Goal: Information Seeking & Learning: Learn about a topic

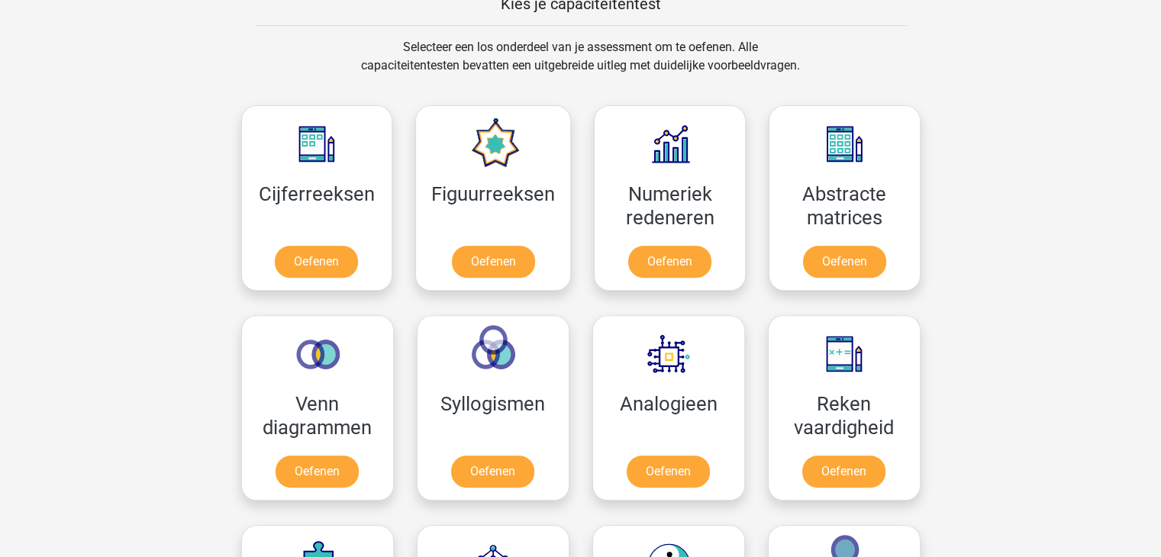
scroll to position [607, 0]
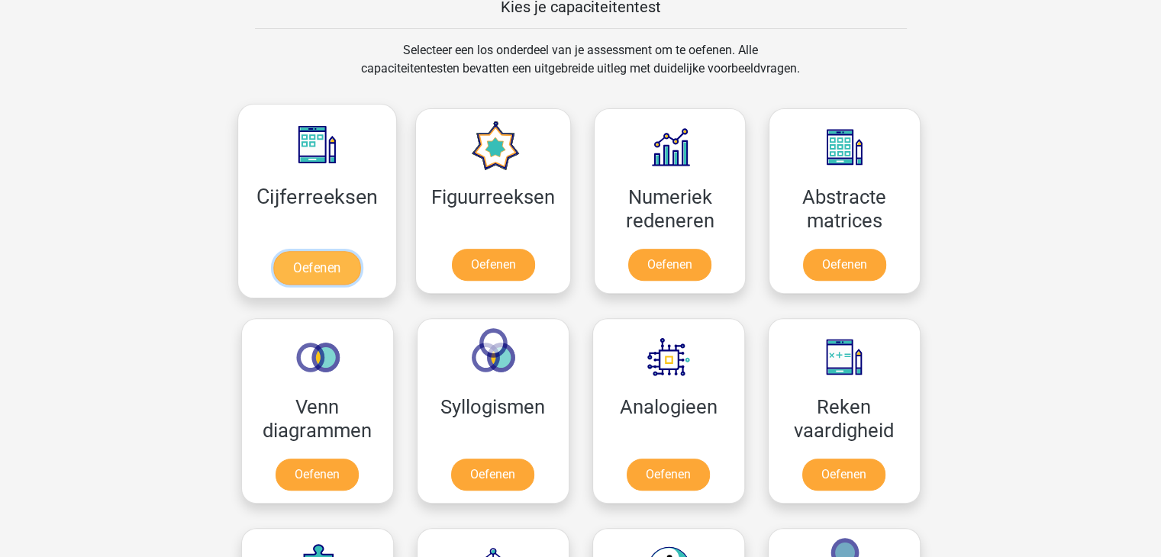
click at [311, 251] on link "Oefenen" at bounding box center [316, 268] width 87 height 34
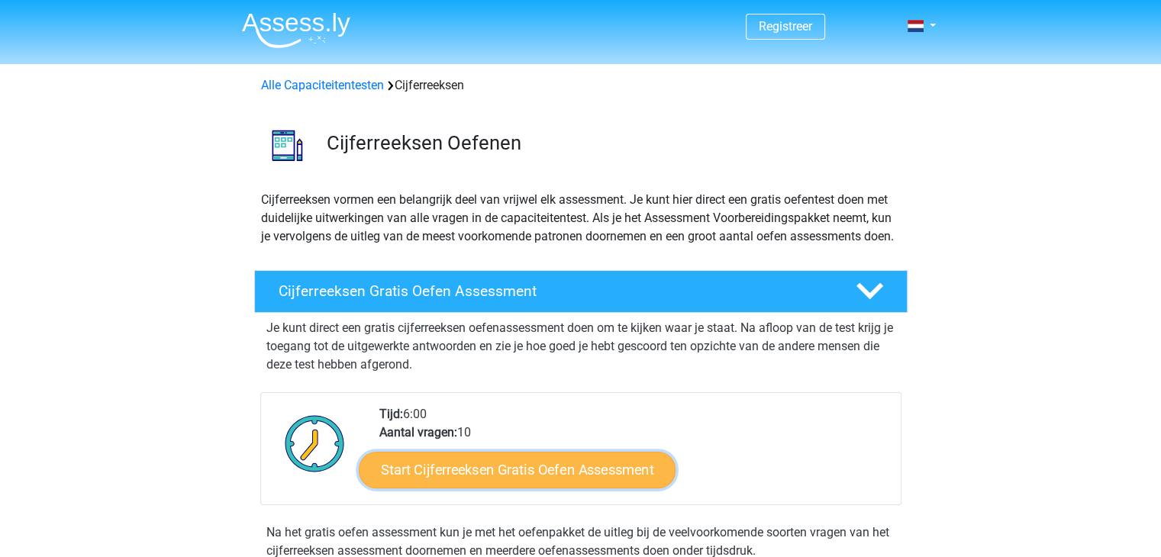
click at [509, 484] on link "Start Cijferreeksen Gratis Oefen Assessment" at bounding box center [517, 469] width 317 height 37
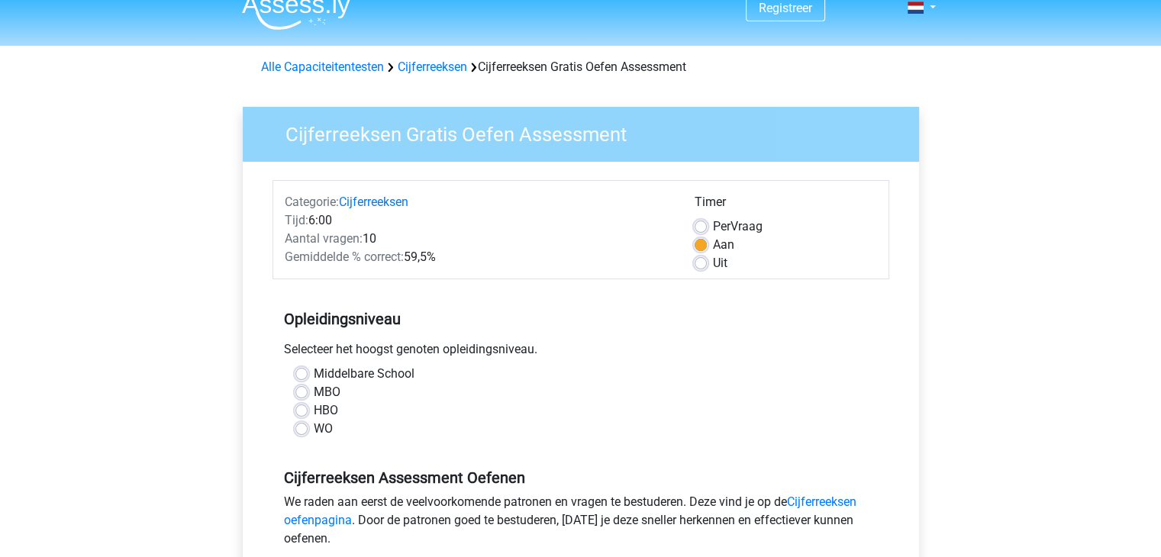
scroll to position [20, 0]
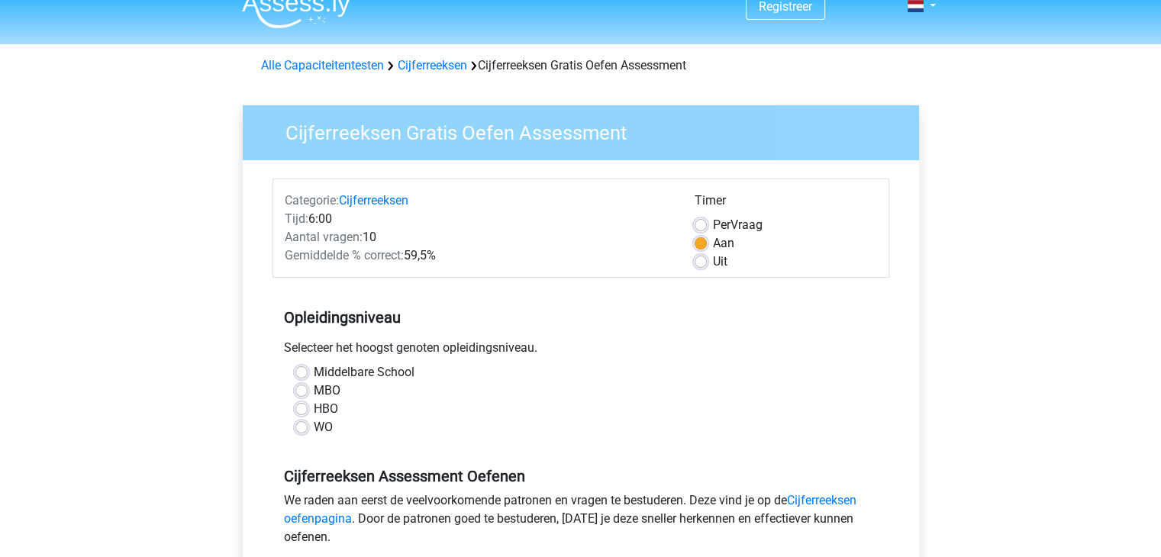
click at [314, 412] on label "HBO" at bounding box center [326, 409] width 24 height 18
click at [299, 412] on input "HBO" at bounding box center [301, 407] width 12 height 15
radio input "true"
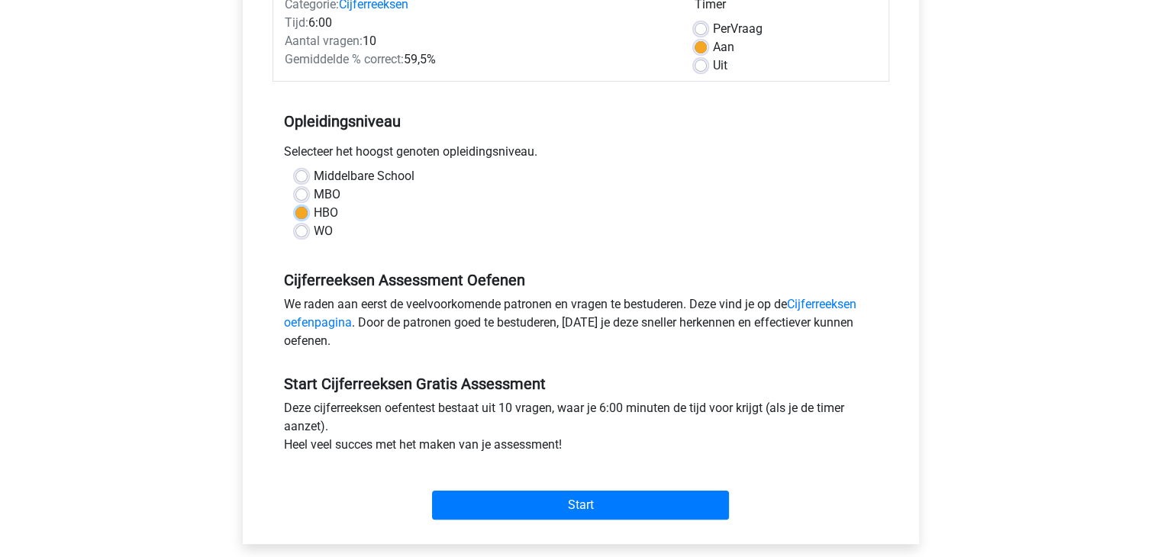
scroll to position [219, 0]
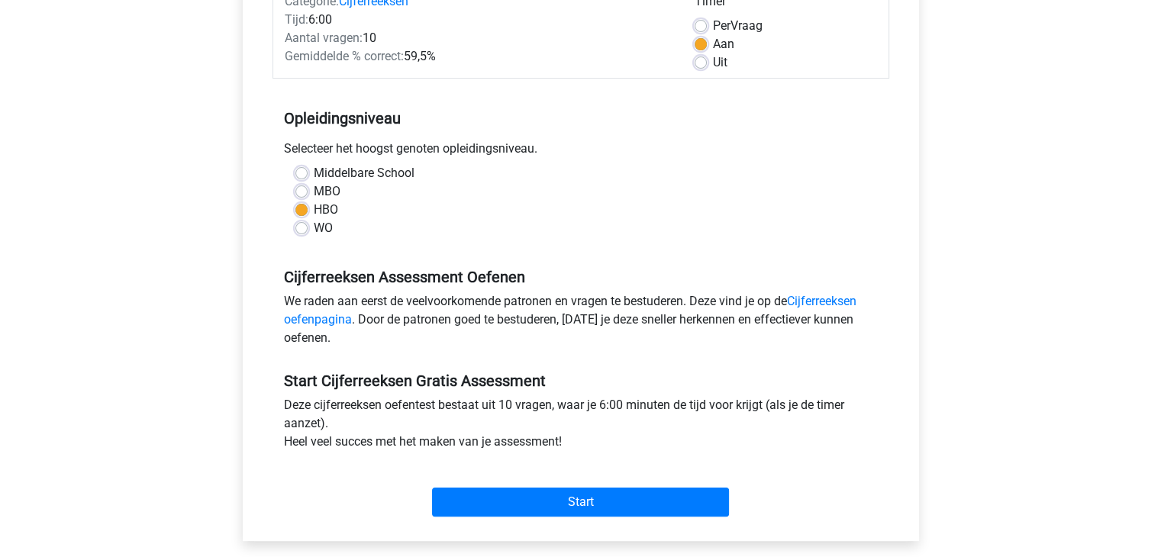
click at [314, 193] on label "MBO" at bounding box center [327, 191] width 27 height 18
click at [301, 193] on input "MBO" at bounding box center [301, 189] width 12 height 15
radio input "true"
click at [306, 234] on div "WO" at bounding box center [580, 228] width 571 height 18
click at [314, 230] on label "WO" at bounding box center [323, 228] width 19 height 18
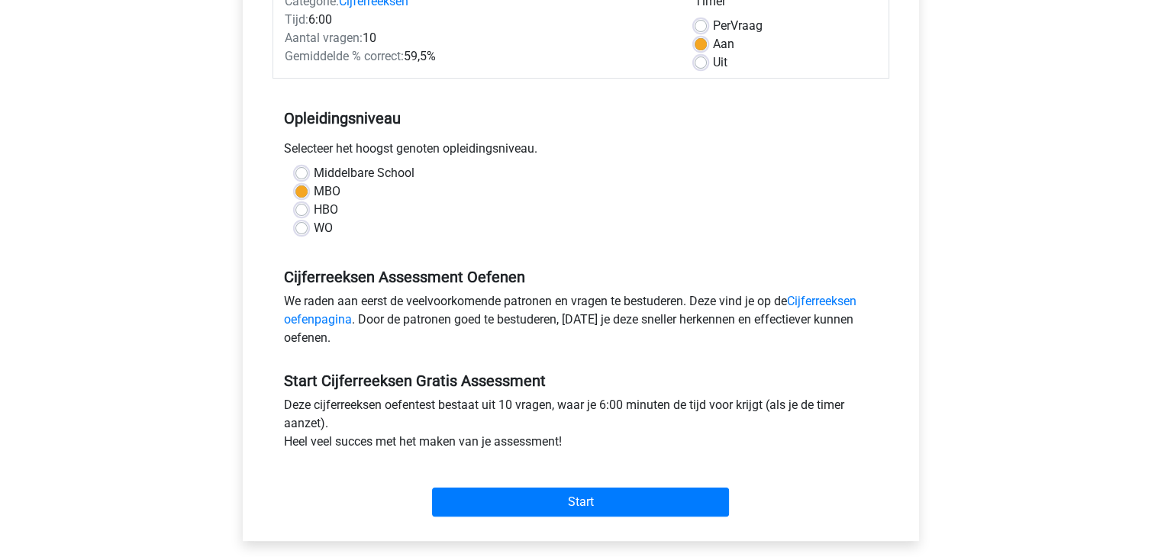
click at [299, 230] on input "WO" at bounding box center [301, 226] width 12 height 15
radio input "true"
click at [304, 197] on div "MBO" at bounding box center [580, 191] width 571 height 18
click at [314, 207] on label "HBO" at bounding box center [326, 210] width 24 height 18
click at [299, 207] on input "HBO" at bounding box center [301, 208] width 12 height 15
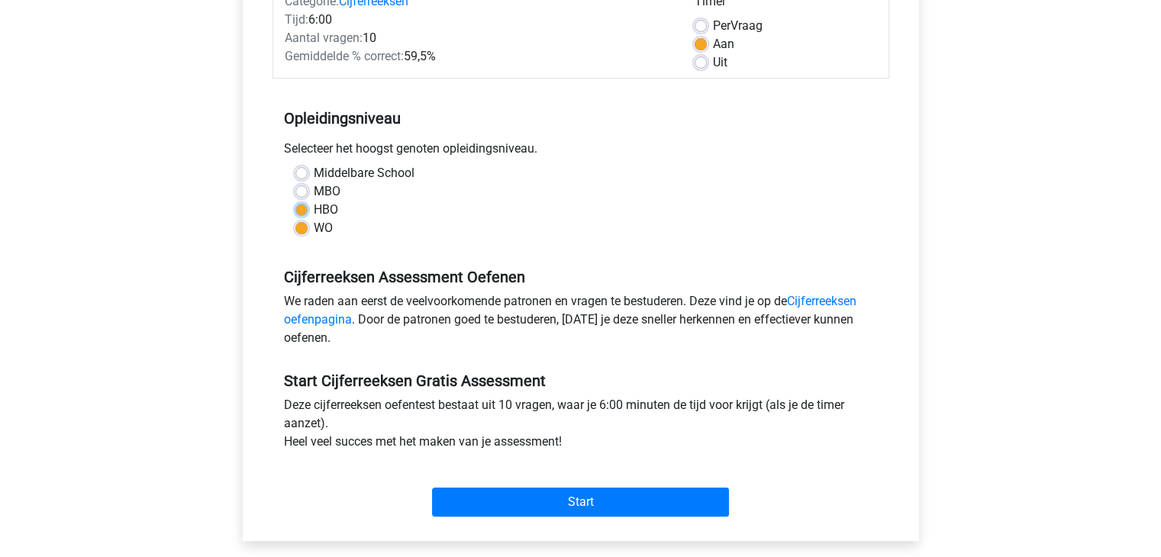
radio input "true"
click at [314, 224] on label "WO" at bounding box center [323, 228] width 19 height 18
click at [301, 224] on input "WO" at bounding box center [301, 226] width 12 height 15
radio input "true"
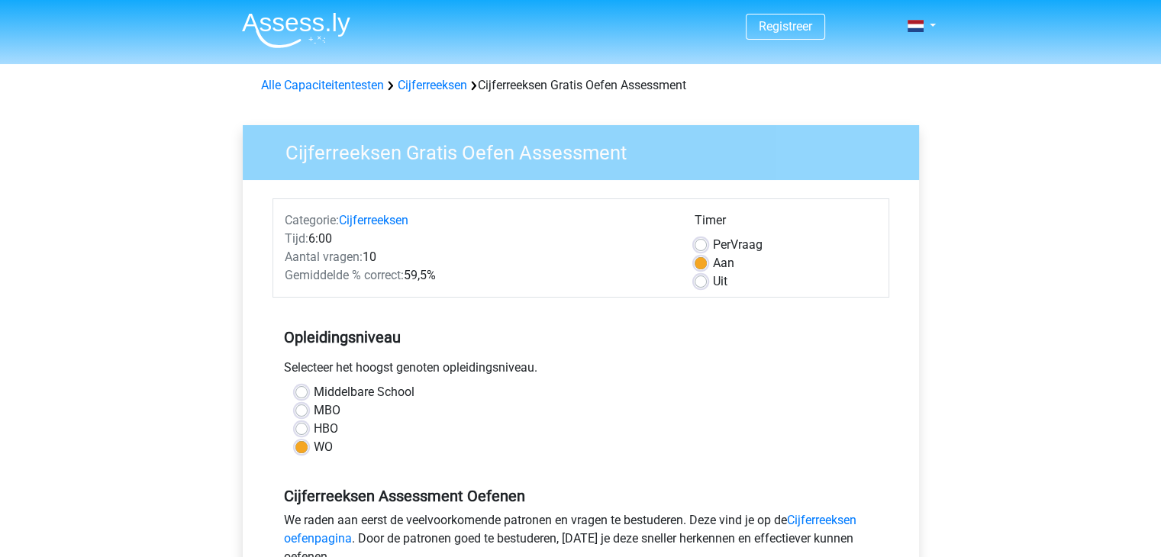
click at [497, 246] on div "Tijd: 6:00" at bounding box center [478, 239] width 410 height 18
click at [931, 22] on link at bounding box center [916, 26] width 31 height 18
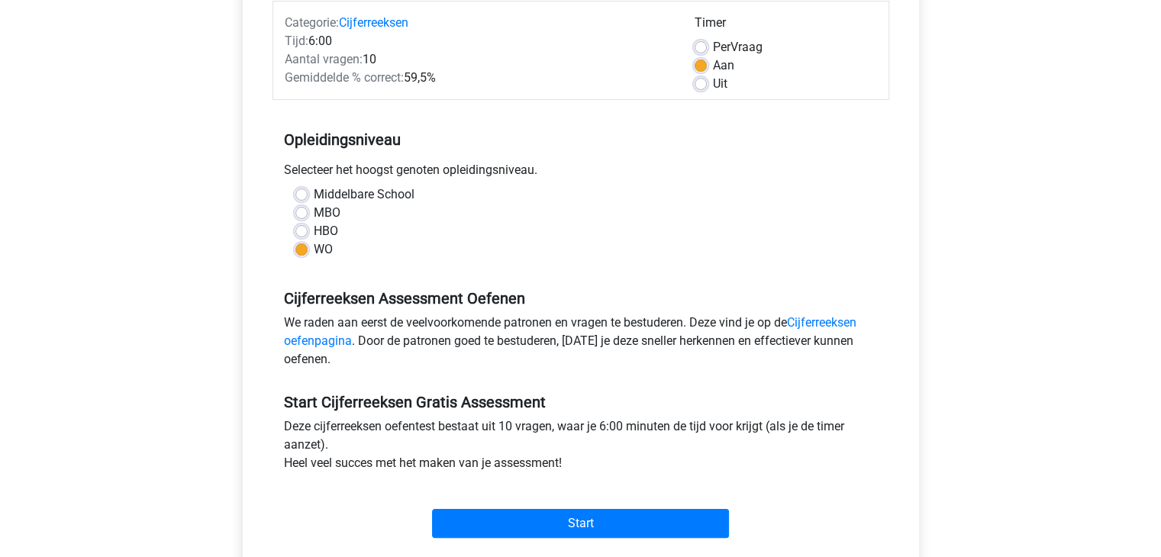
scroll to position [201, 0]
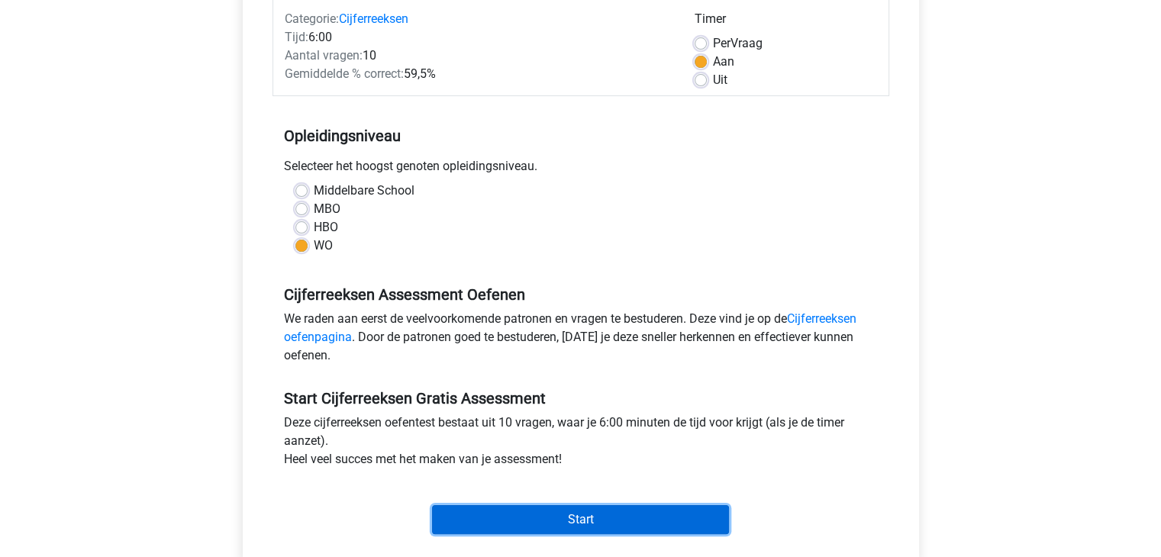
click at [534, 523] on input "Start" at bounding box center [580, 519] width 297 height 29
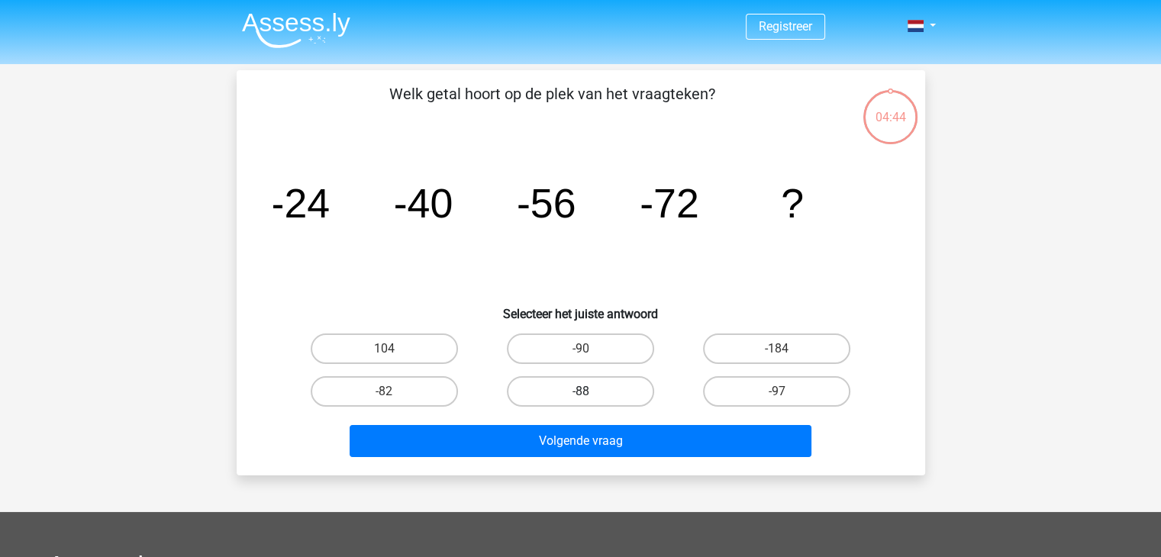
click at [616, 385] on label "-88" at bounding box center [580, 391] width 147 height 31
click at [590, 391] on input "-88" at bounding box center [585, 396] width 10 height 10
radio input "true"
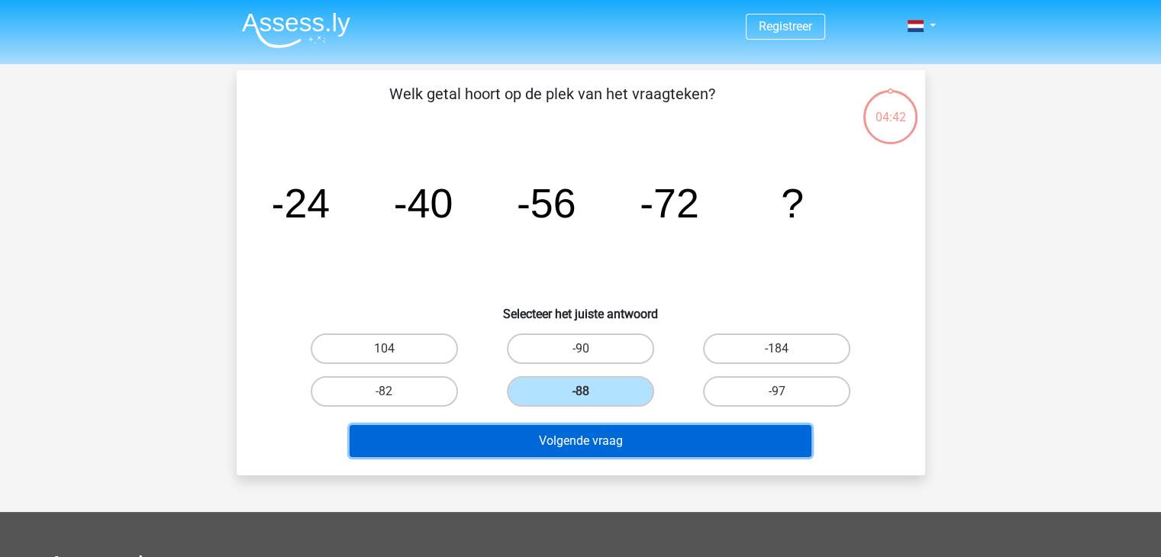
click at [620, 441] on button "Volgende vraag" at bounding box center [580, 441] width 462 height 32
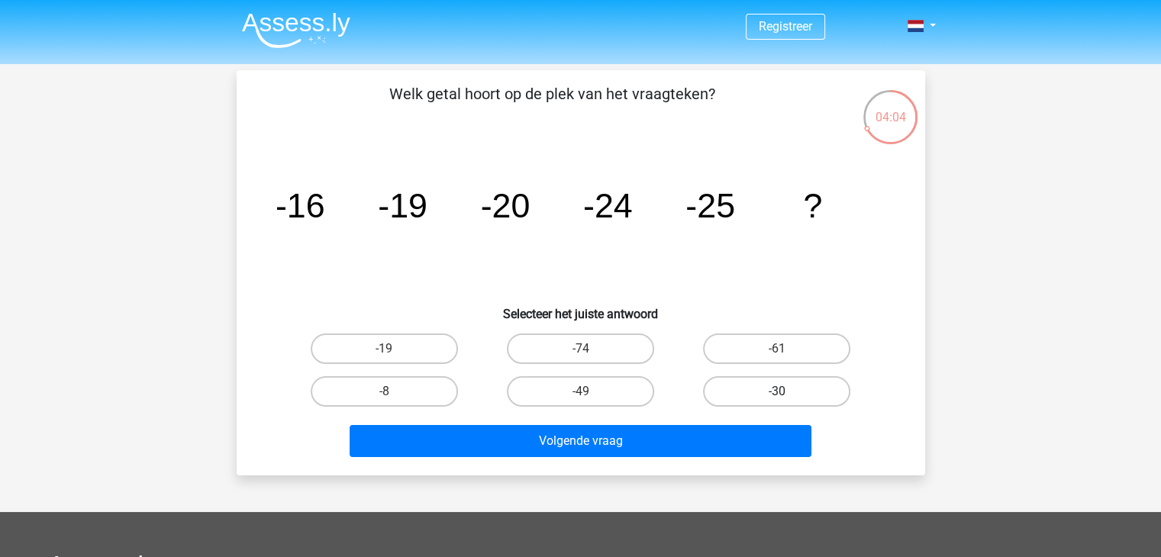
click at [726, 387] on label "-30" at bounding box center [776, 391] width 147 height 31
click at [777, 391] on input "-30" at bounding box center [782, 396] width 10 height 10
radio input "true"
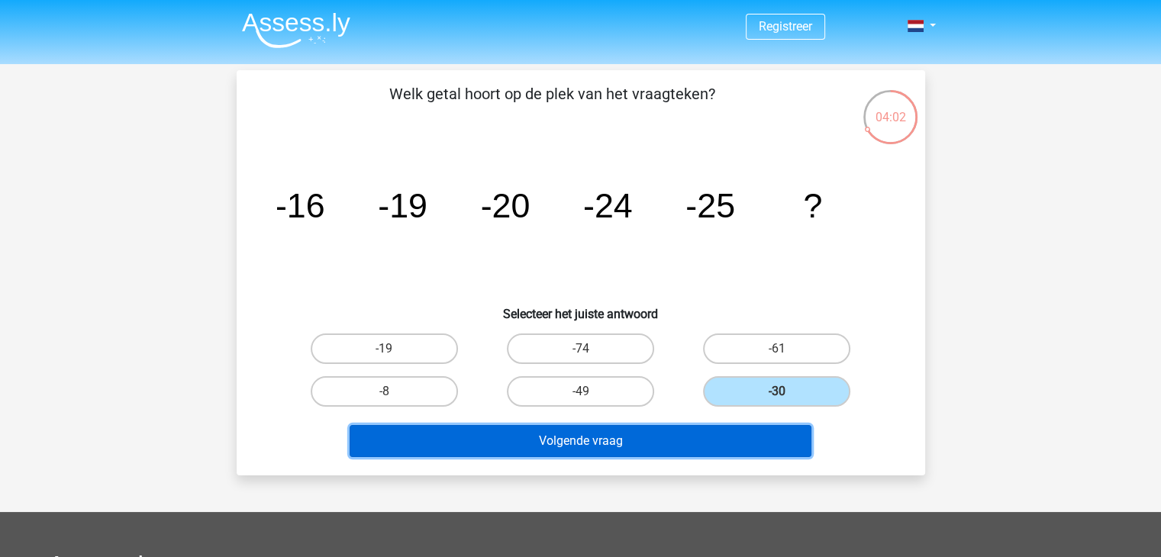
click at [684, 446] on button "Volgende vraag" at bounding box center [580, 441] width 462 height 32
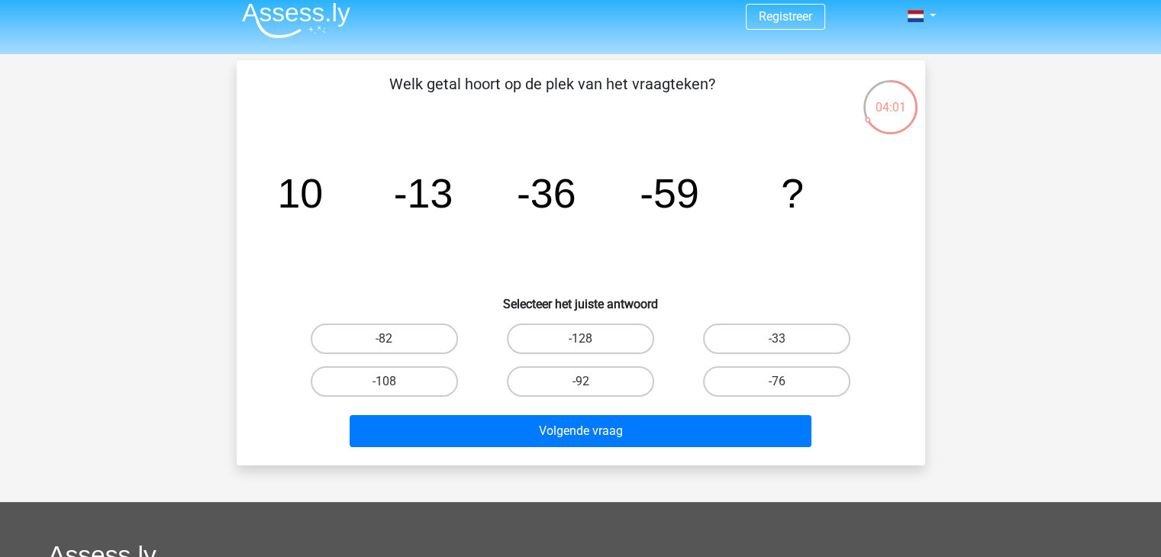
scroll to position [9, 0]
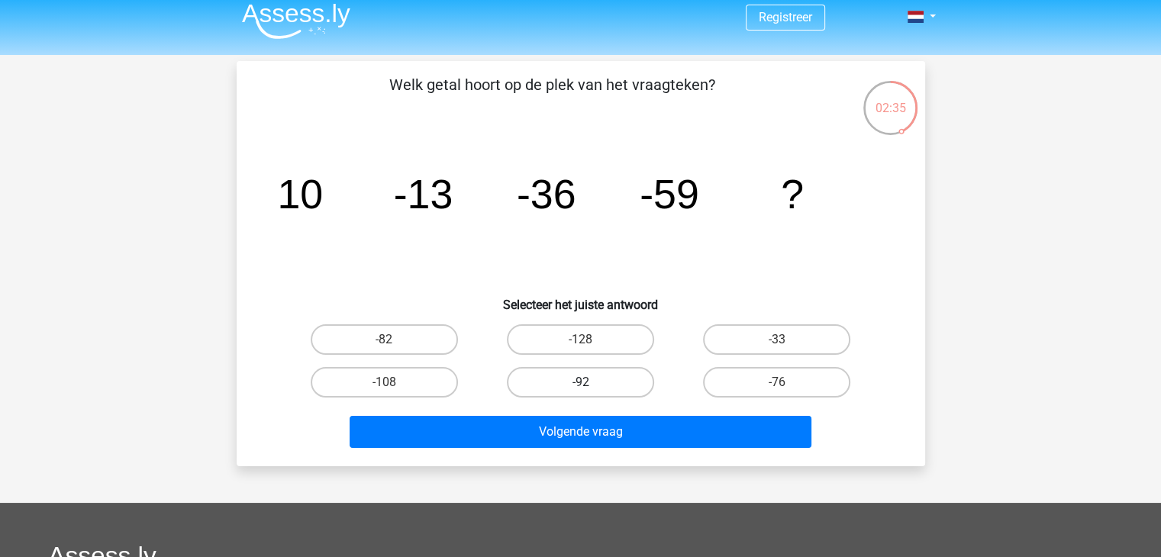
click at [584, 374] on label "-92" at bounding box center [580, 382] width 147 height 31
click at [584, 382] on input "-92" at bounding box center [585, 387] width 10 height 10
radio input "true"
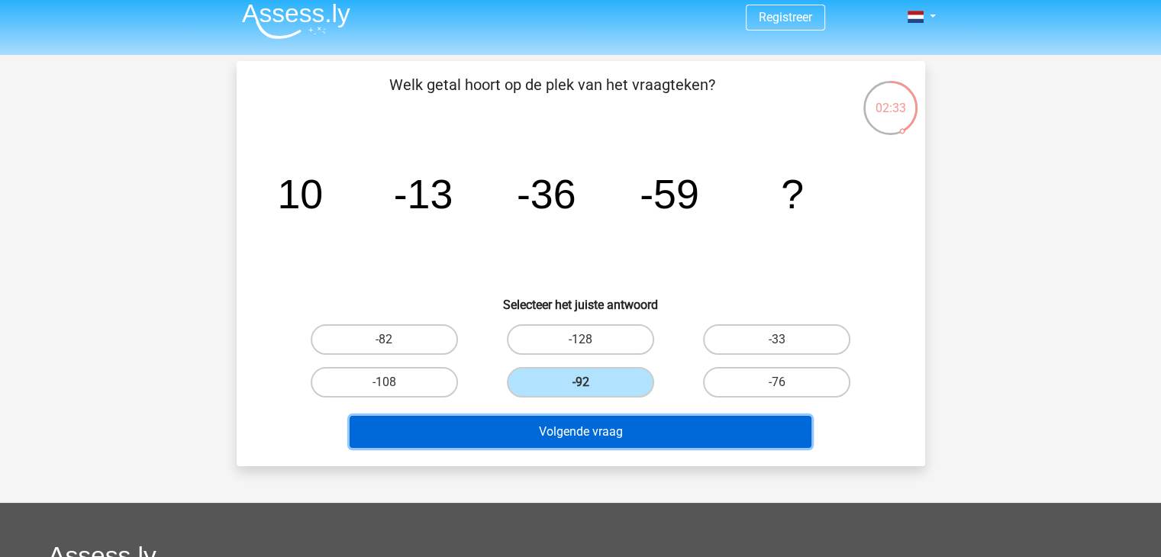
click at [607, 436] on button "Volgende vraag" at bounding box center [580, 432] width 462 height 32
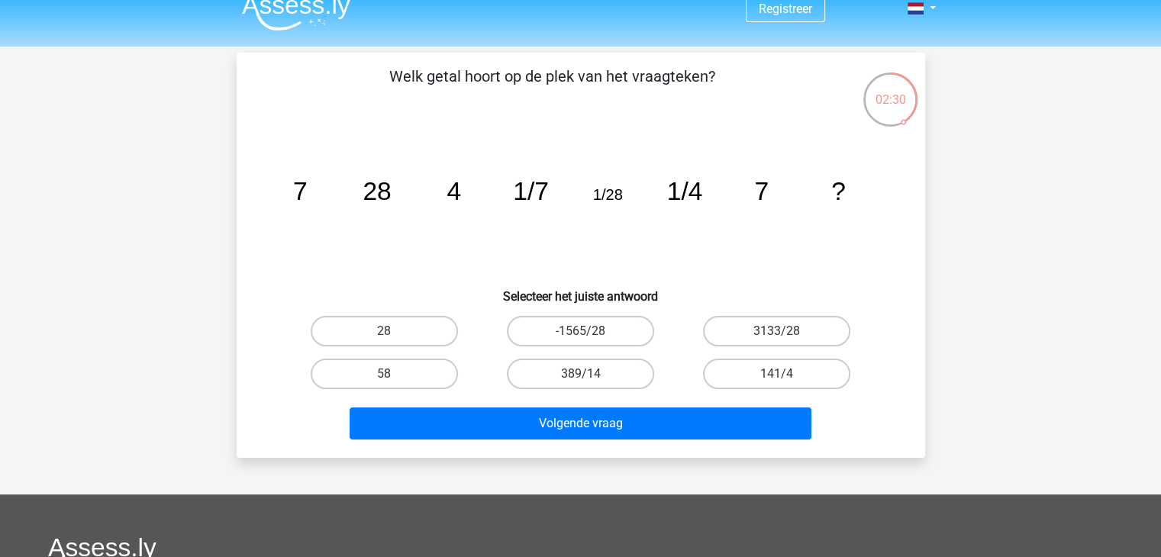
scroll to position [0, 0]
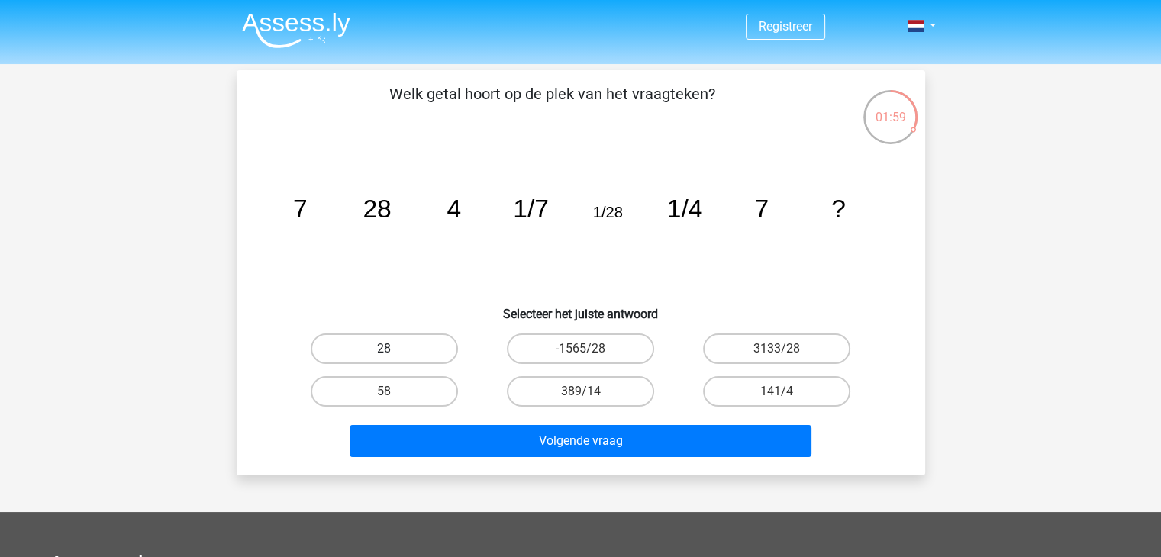
click at [423, 346] on label "28" at bounding box center [384, 348] width 147 height 31
click at [394, 349] on input "28" at bounding box center [389, 354] width 10 height 10
radio input "true"
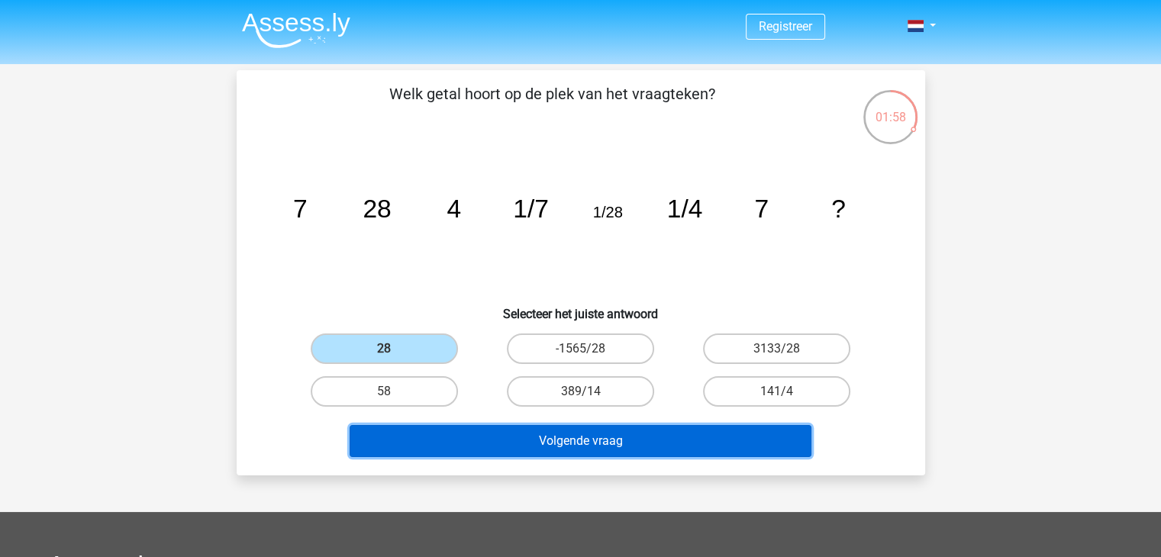
click at [538, 446] on button "Volgende vraag" at bounding box center [580, 441] width 462 height 32
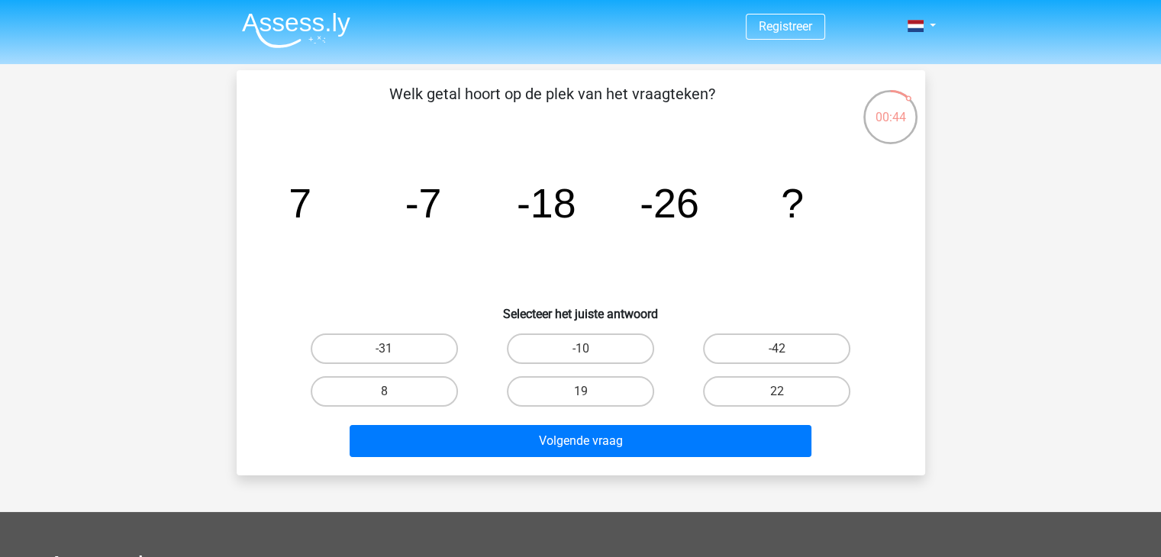
scroll to position [55, 0]
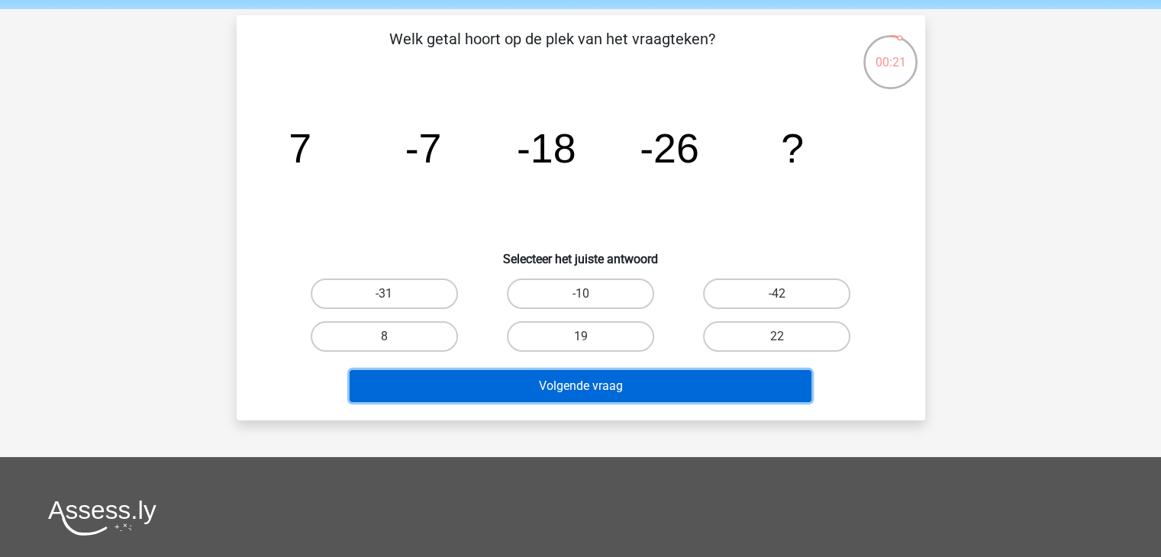
click at [562, 373] on button "Volgende vraag" at bounding box center [580, 386] width 462 height 32
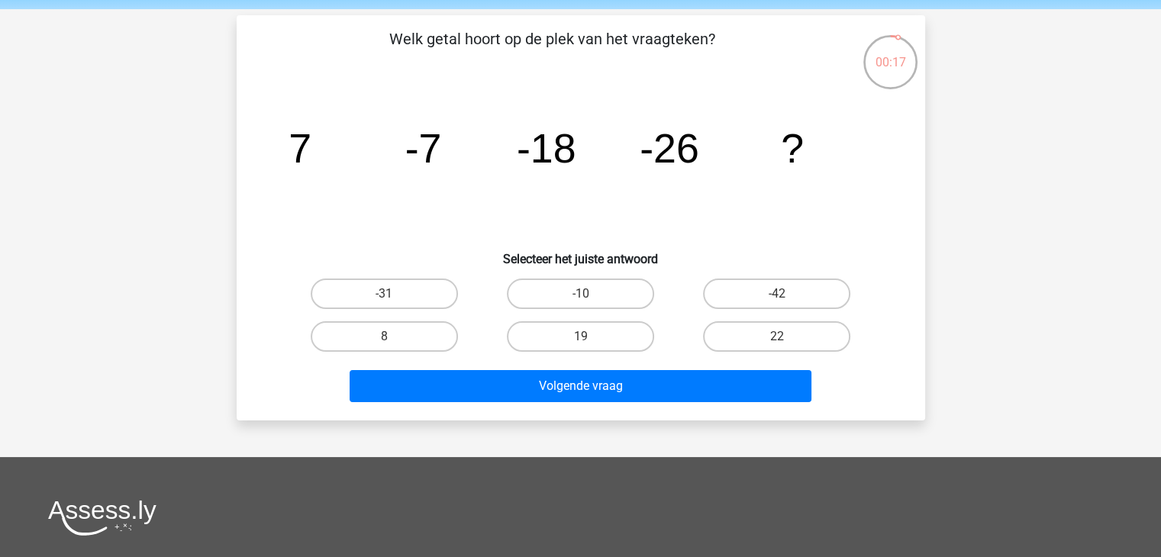
click at [563, 246] on h6 "Selecteer het juiste antwoord" at bounding box center [580, 253] width 639 height 27
click at [405, 290] on label "-31" at bounding box center [384, 293] width 147 height 31
click at [394, 294] on input "-31" at bounding box center [389, 299] width 10 height 10
radio input "true"
click at [431, 327] on label "8" at bounding box center [384, 336] width 147 height 31
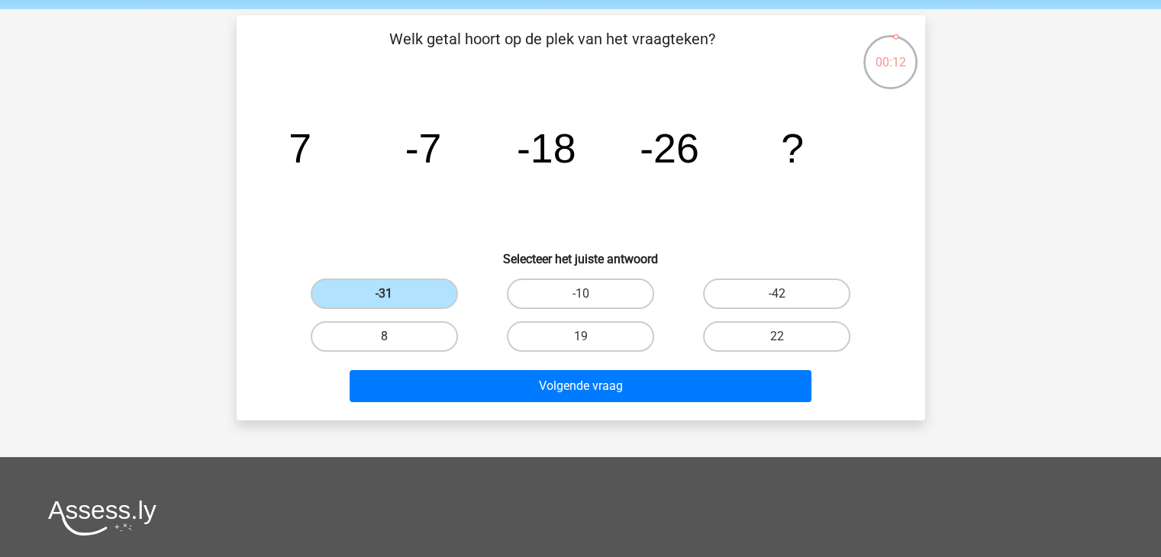
click at [394, 336] on input "8" at bounding box center [389, 341] width 10 height 10
radio input "true"
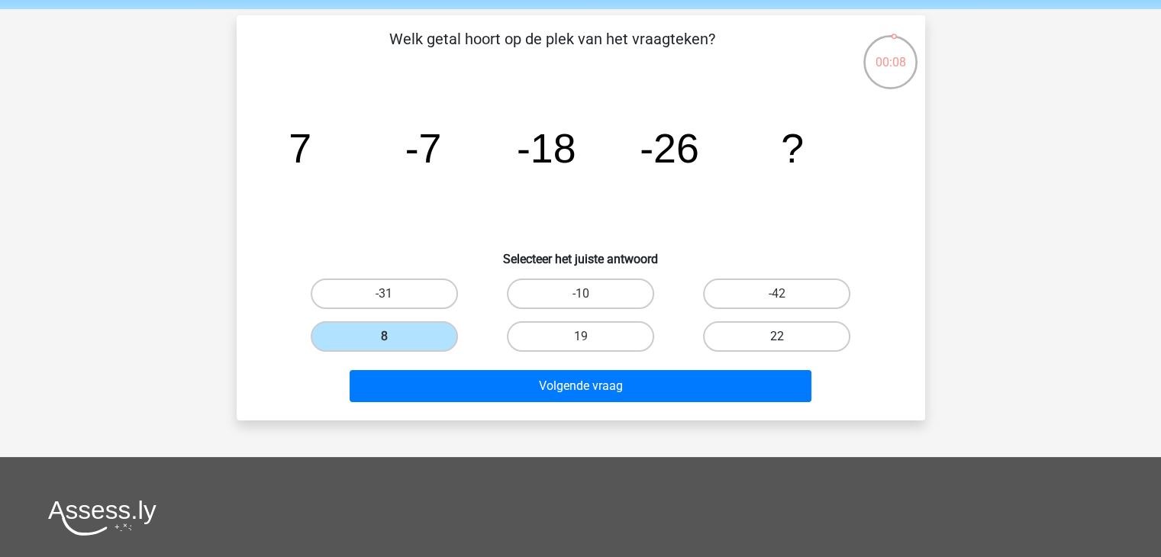
click at [806, 336] on label "22" at bounding box center [776, 336] width 147 height 31
click at [787, 336] on input "22" at bounding box center [782, 341] width 10 height 10
radio input "true"
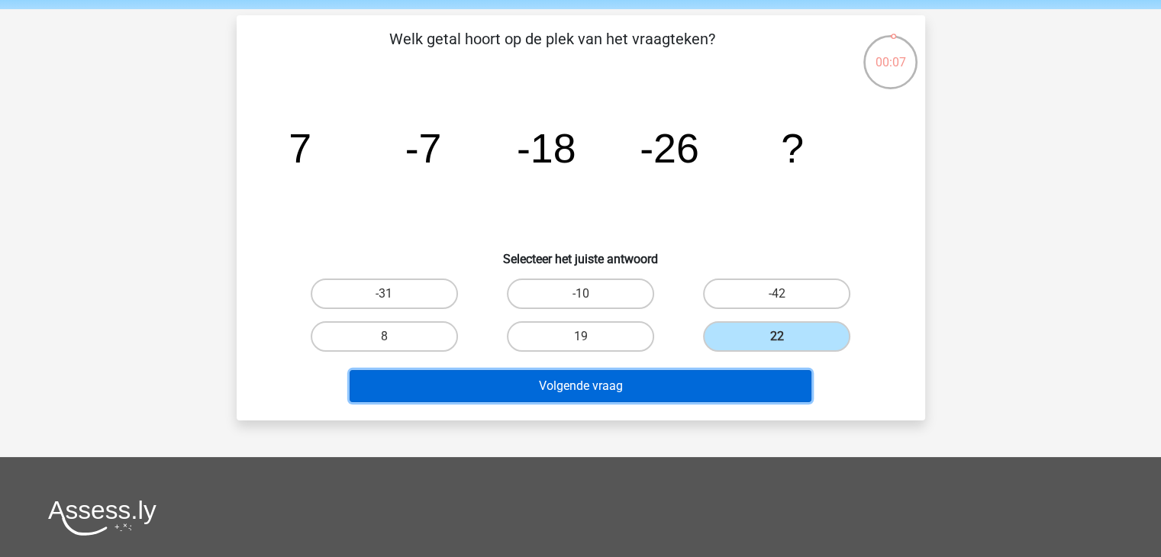
click at [703, 384] on button "Volgende vraag" at bounding box center [580, 386] width 462 height 32
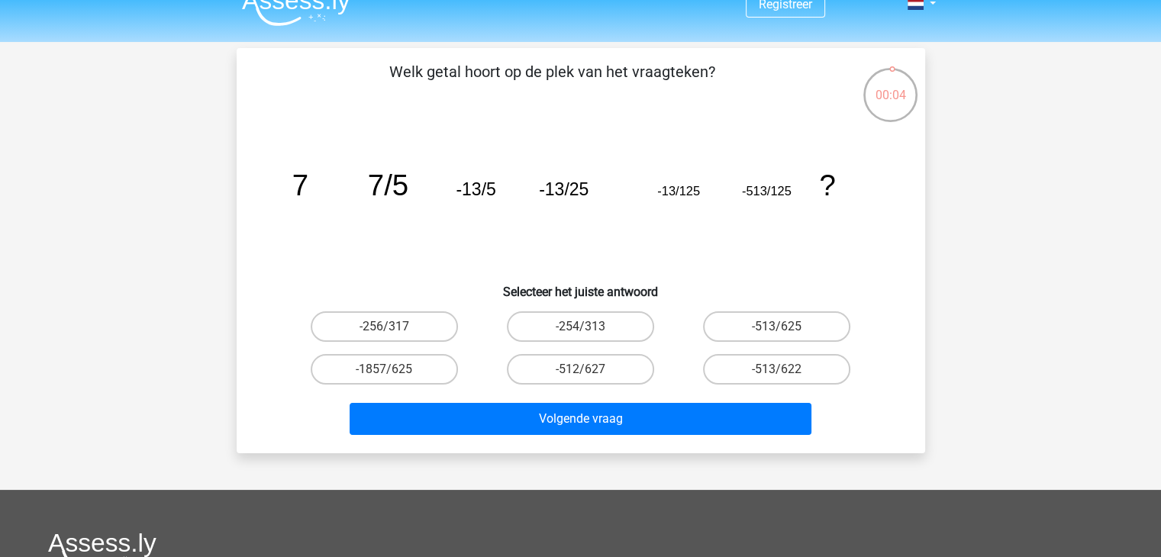
scroll to position [0, 0]
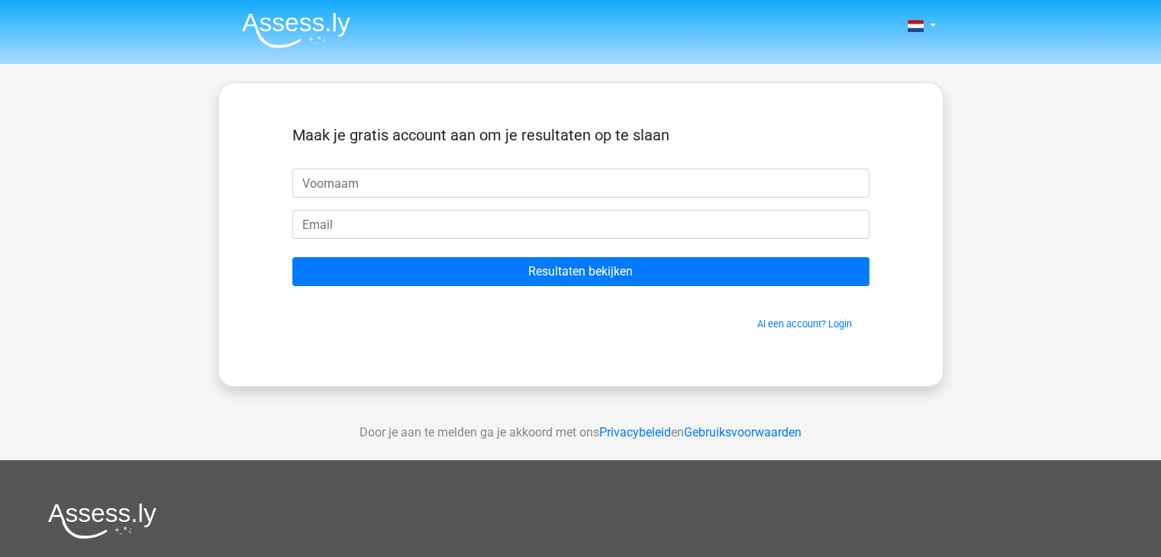
type input "a"
type input "Annelies"
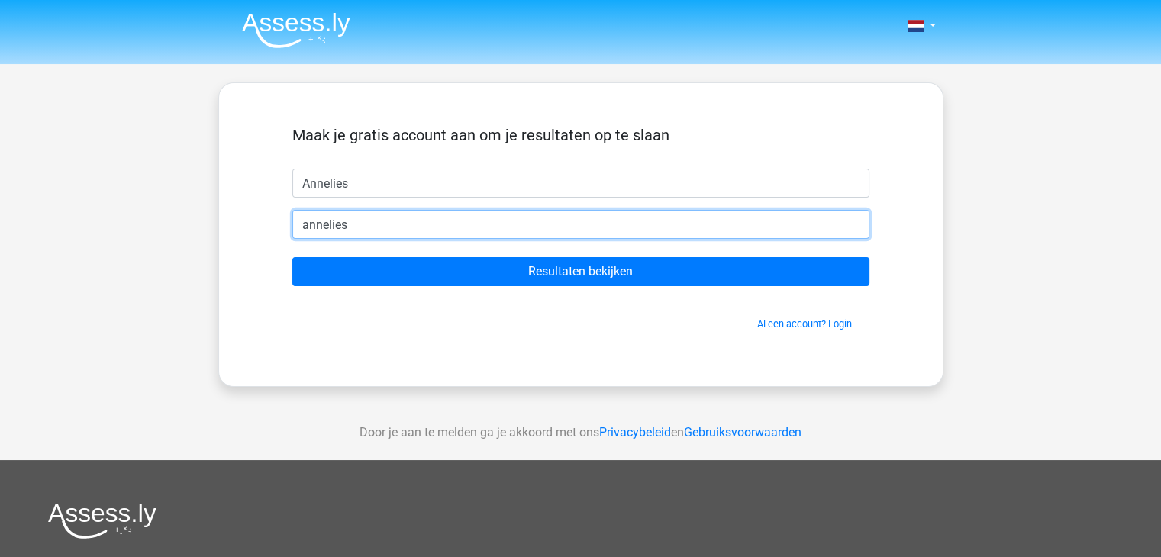
type input "[EMAIL_ADDRESS][DOMAIN_NAME]"
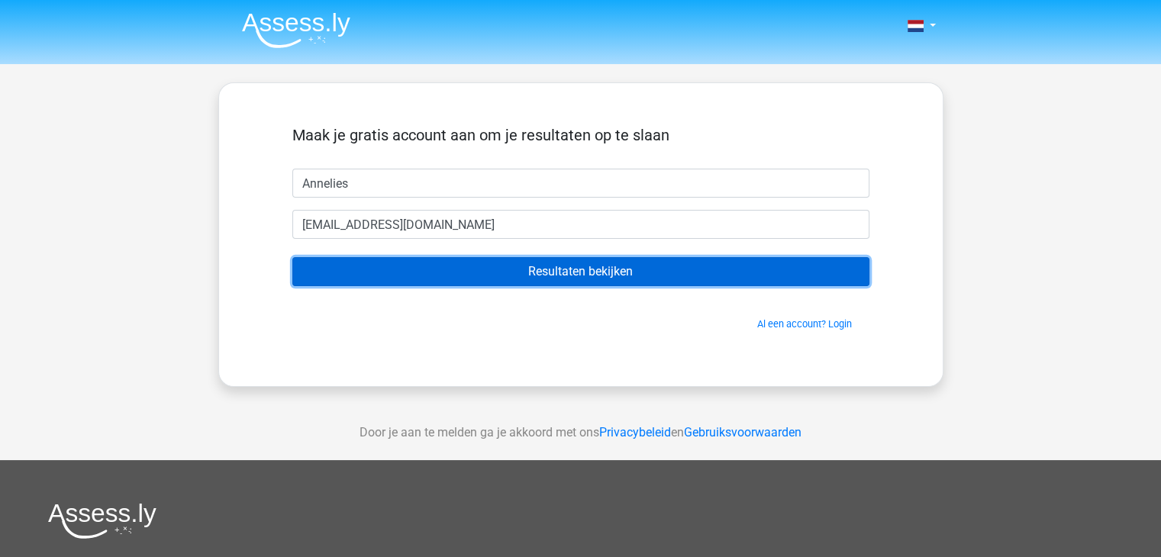
click at [446, 278] on input "Resultaten bekijken" at bounding box center [580, 271] width 577 height 29
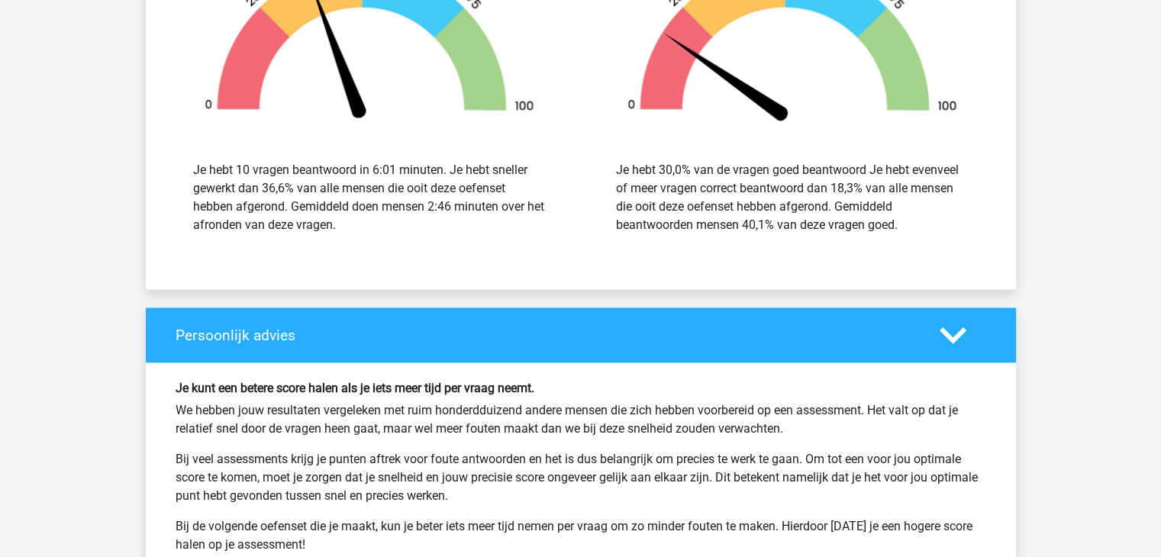
scroll to position [1991, 0]
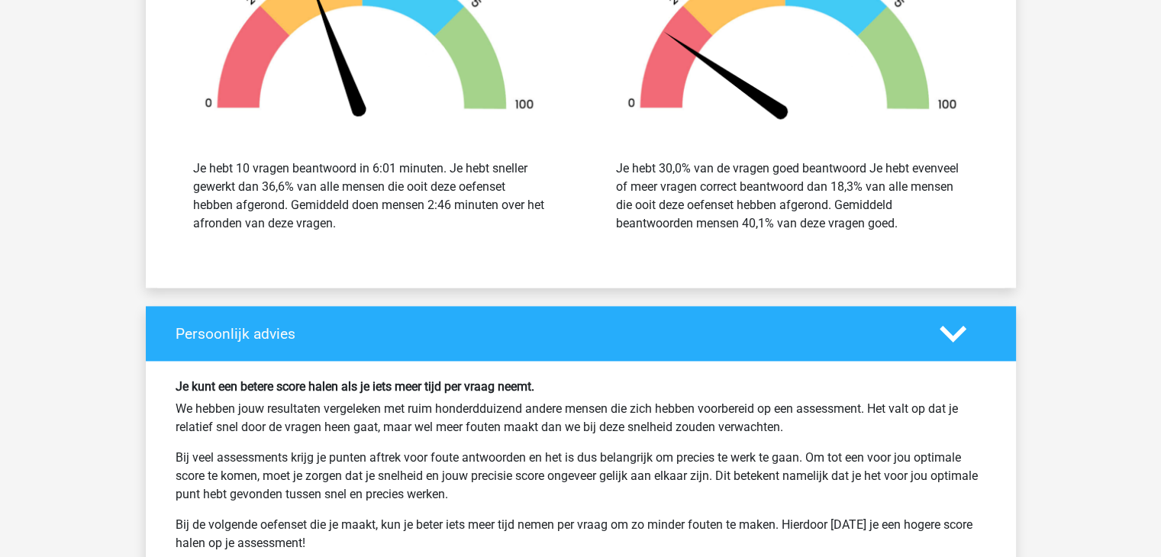
click at [583, 262] on div "Snelheid 36,6% Je hebt 10 vragen beantwoord in 6:01 minuten. Je hebt sneller ge…" at bounding box center [581, 67] width 870 height 403
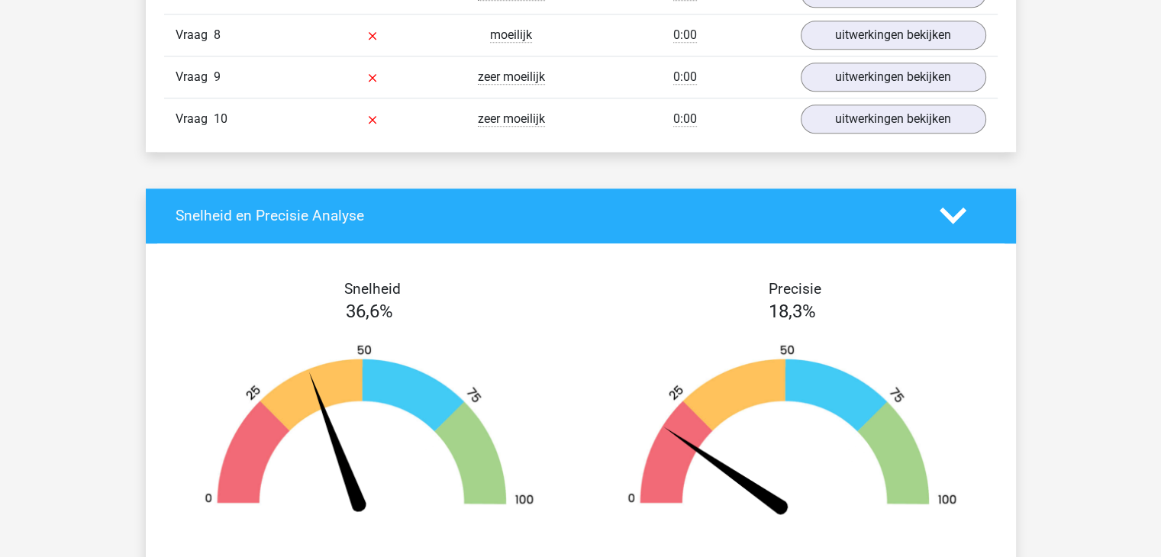
scroll to position [1596, 0]
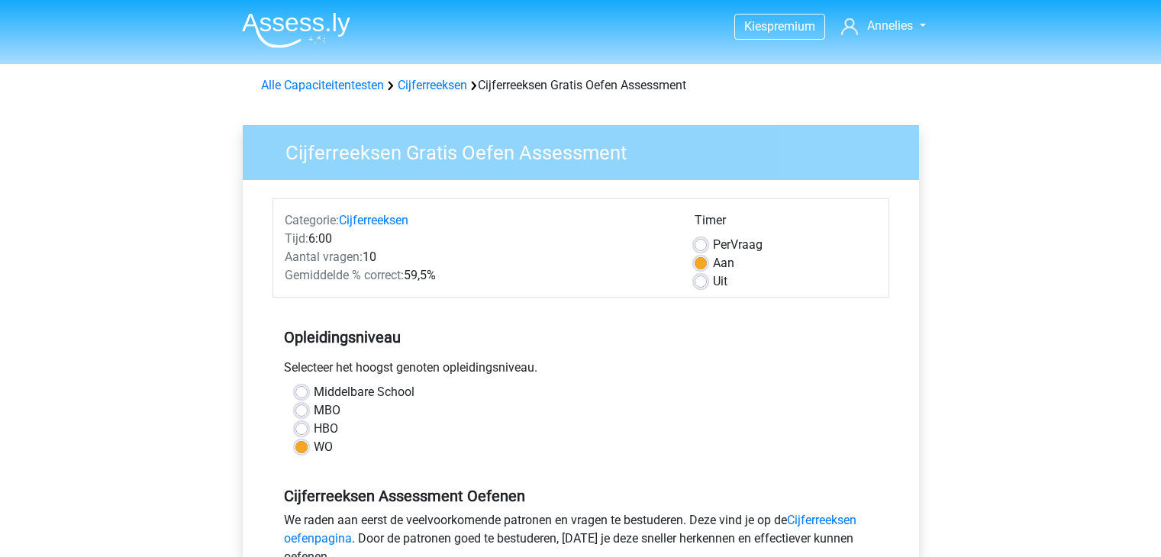
scroll to position [201, 0]
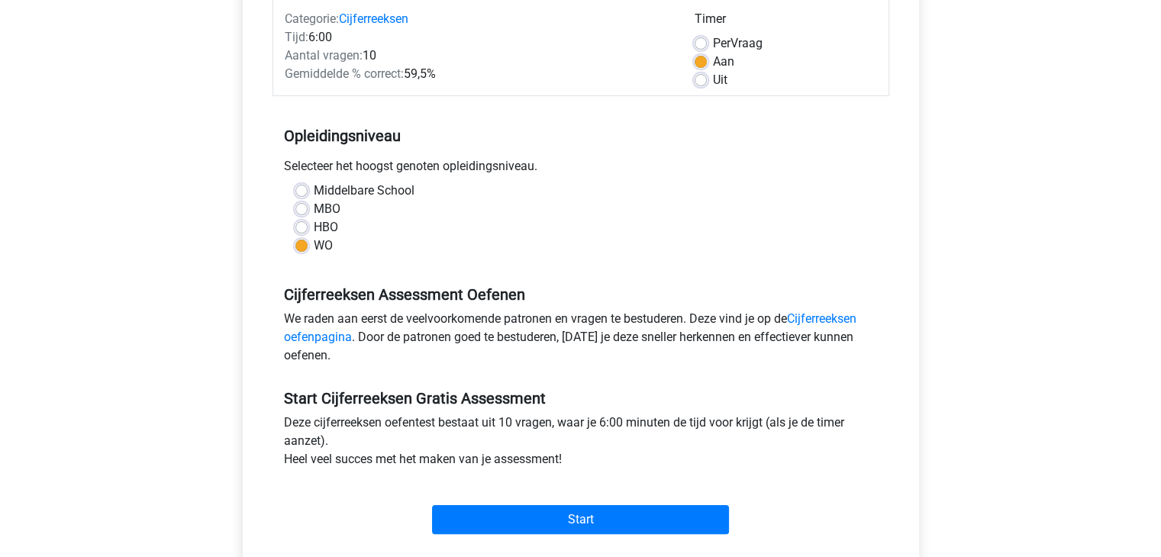
click at [314, 224] on label "HBO" at bounding box center [326, 227] width 24 height 18
click at [303, 224] on input "HBO" at bounding box center [301, 225] width 12 height 15
radio input "true"
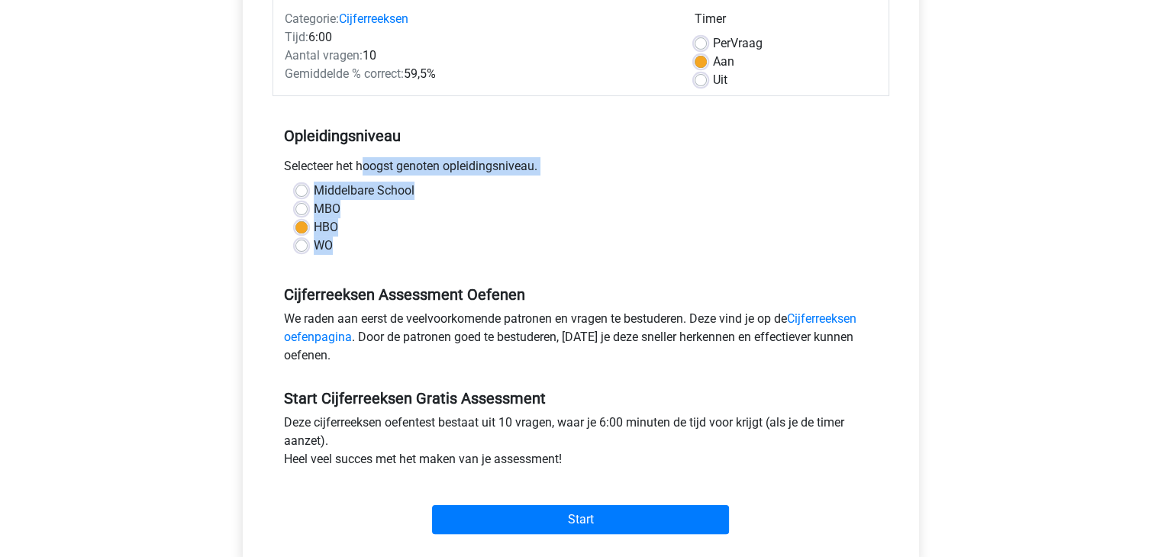
drag, startPoint x: 287, startPoint y: 170, endPoint x: 337, endPoint y: 252, distance: 95.9
click at [337, 252] on div "Opleidingsniveau Selecteer het hoogst genoten opleidingsniveau. [GEOGRAPHIC_DAT…" at bounding box center [580, 184] width 616 height 165
copy div "electeer het hoogst genoten opleidingsniveau. Middelbare School MBO HBO WO"
click at [378, 203] on div "MBO" at bounding box center [580, 209] width 571 height 18
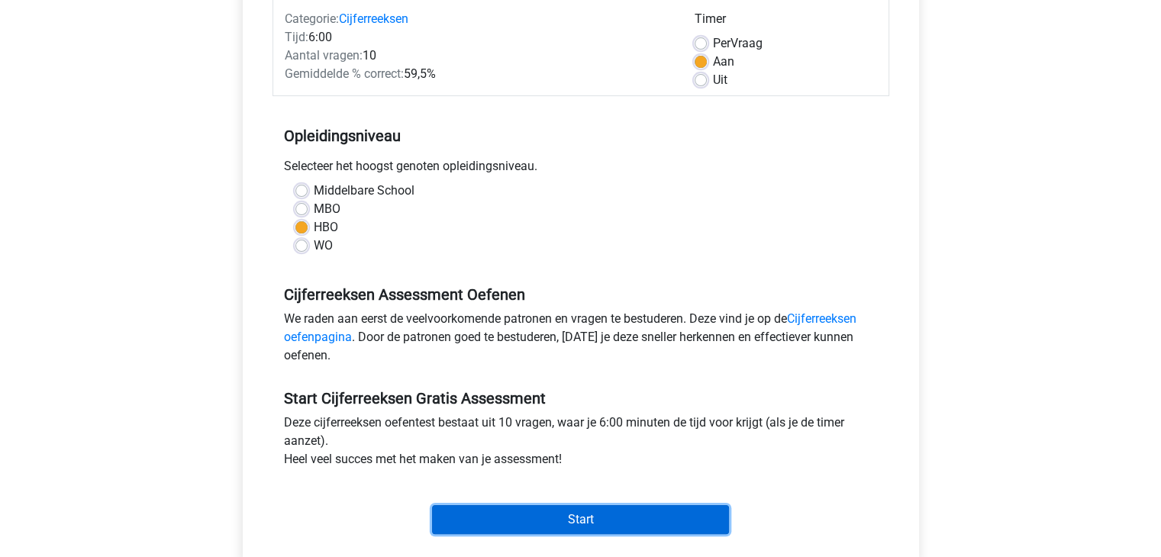
click at [537, 513] on input "Start" at bounding box center [580, 519] width 297 height 29
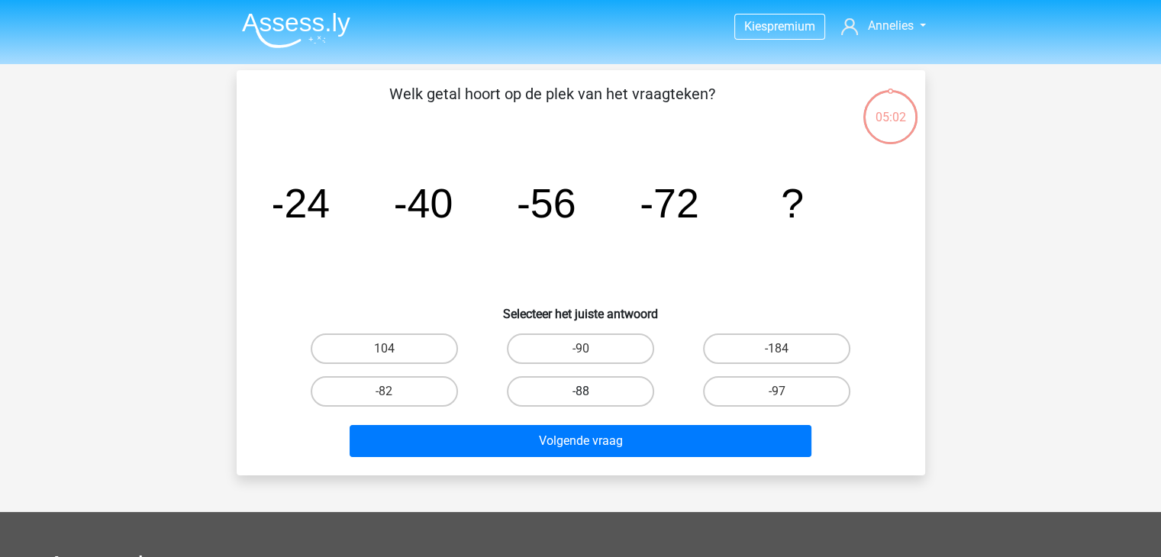
click at [559, 385] on label "-88" at bounding box center [580, 391] width 147 height 31
click at [580, 391] on input "-88" at bounding box center [585, 396] width 10 height 10
radio input "true"
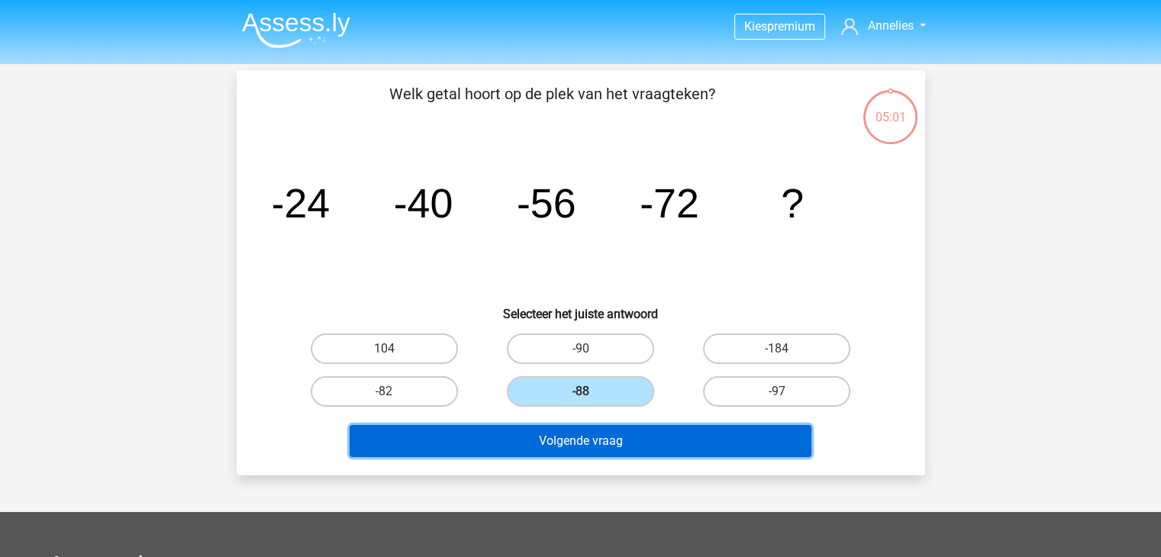
click at [575, 447] on button "Volgende vraag" at bounding box center [580, 441] width 462 height 32
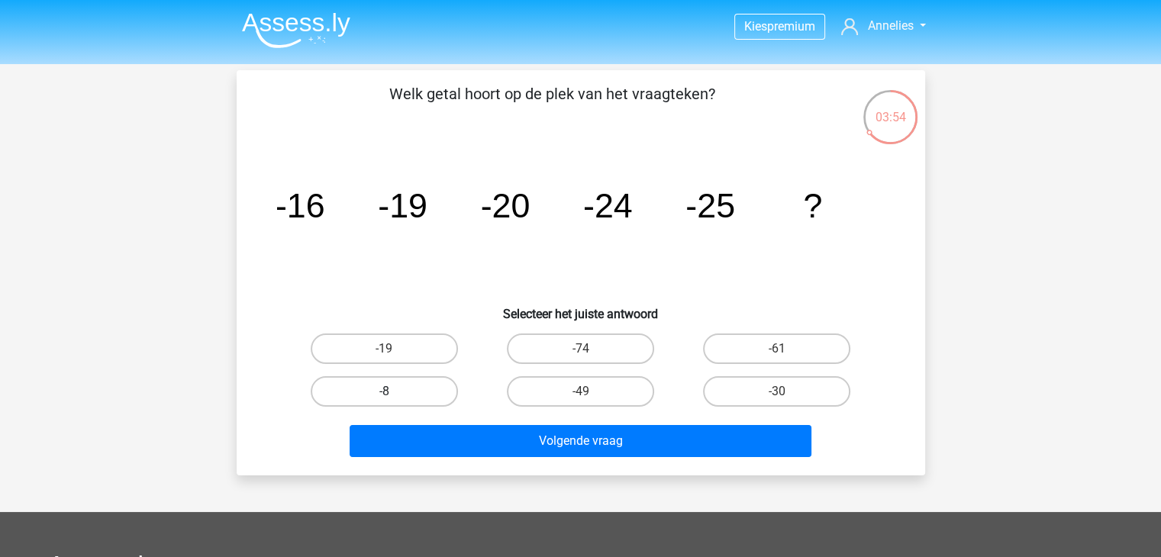
click at [400, 388] on label "-8" at bounding box center [384, 391] width 147 height 31
click at [394, 391] on input "-8" at bounding box center [389, 396] width 10 height 10
radio input "true"
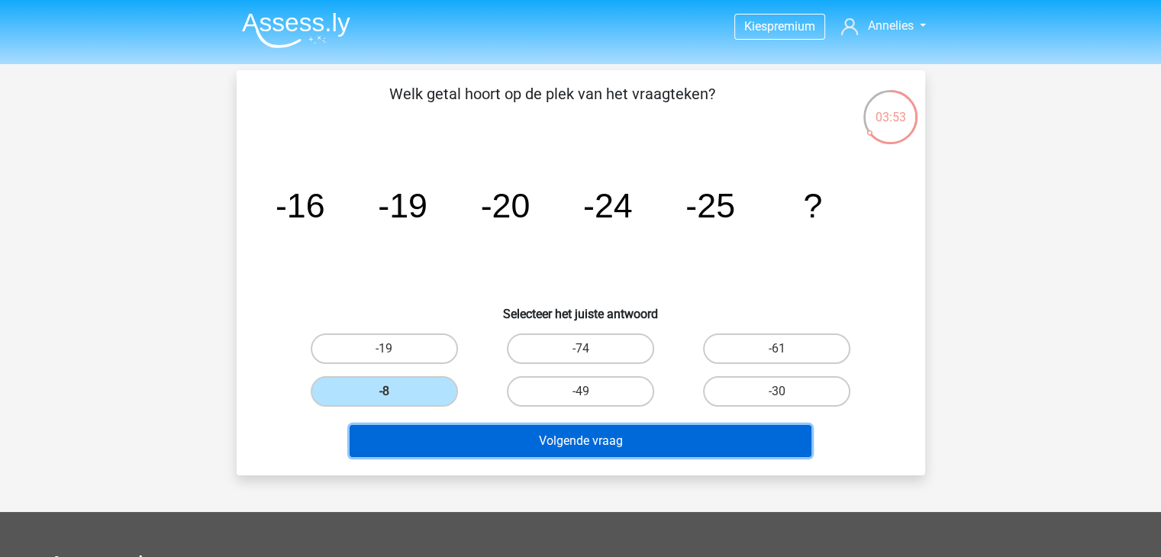
click at [431, 443] on button "Volgende vraag" at bounding box center [580, 441] width 462 height 32
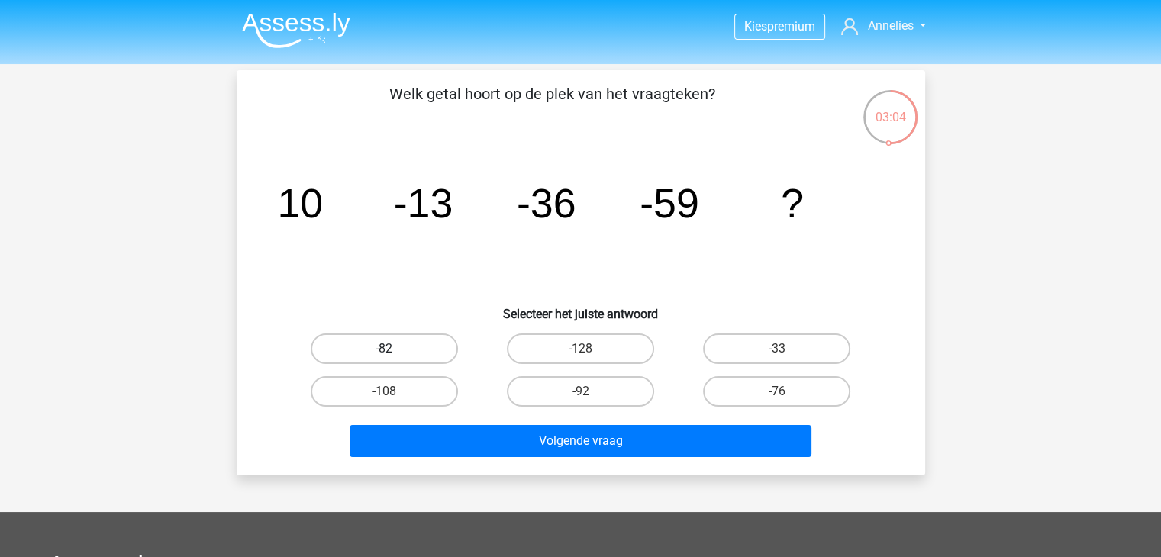
click at [406, 348] on label "-82" at bounding box center [384, 348] width 147 height 31
click at [394, 349] on input "-82" at bounding box center [389, 354] width 10 height 10
radio input "true"
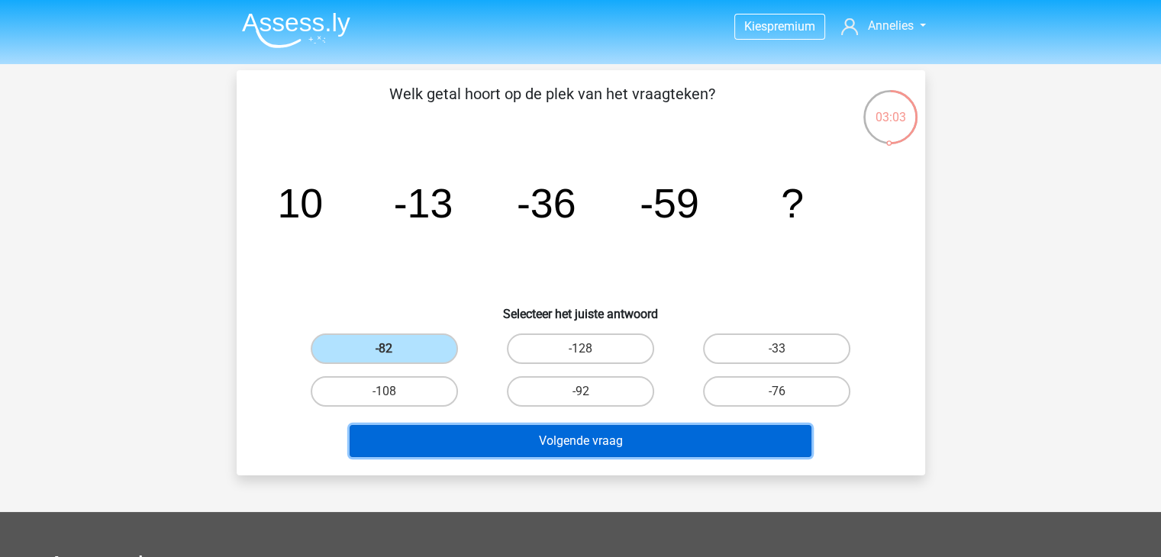
click at [550, 437] on button "Volgende vraag" at bounding box center [580, 441] width 462 height 32
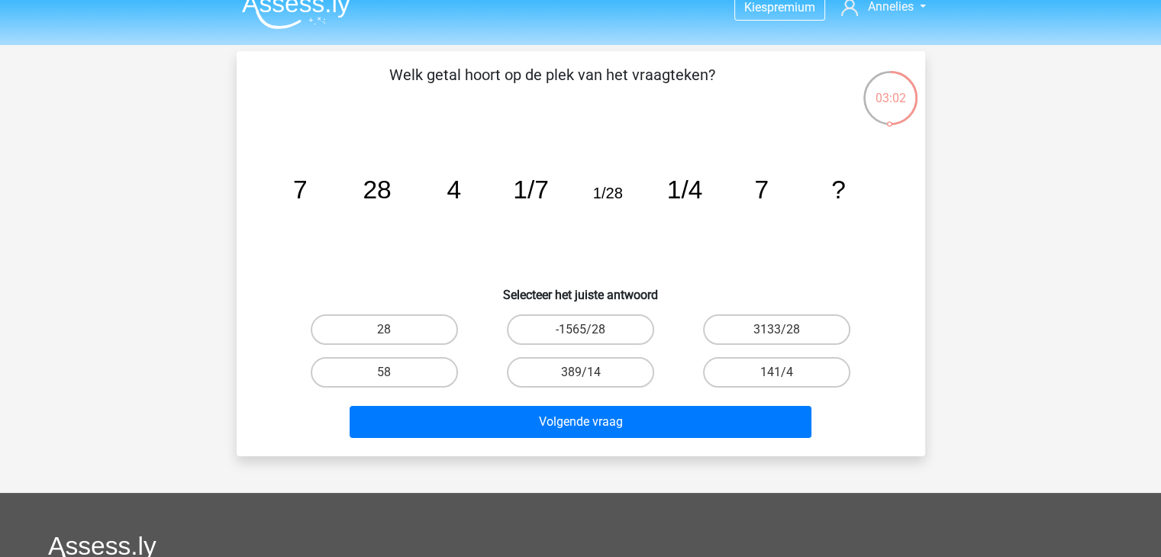
scroll to position [18, 0]
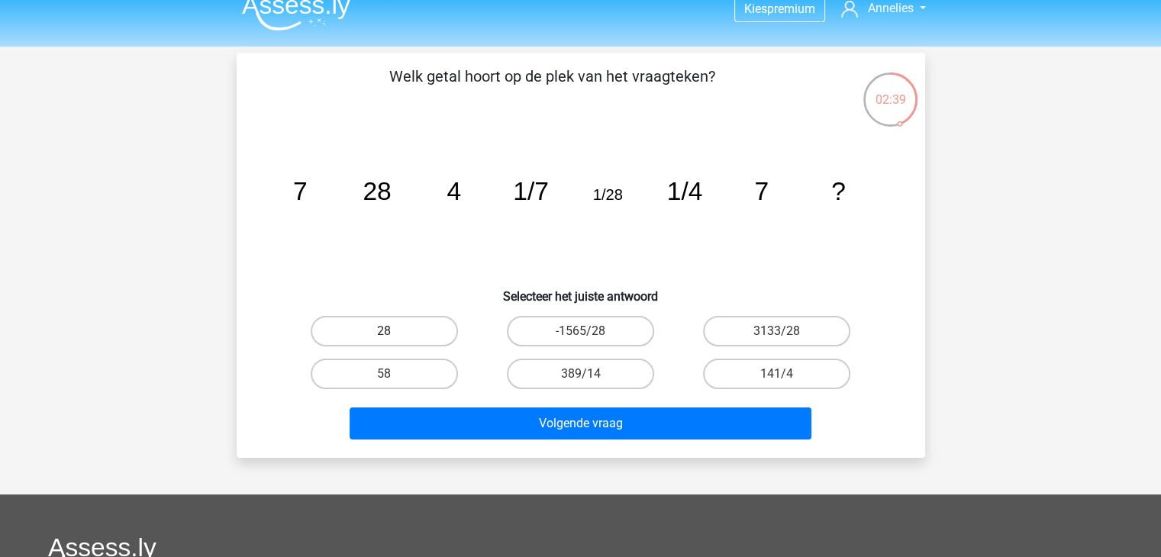
click at [446, 340] on label "28" at bounding box center [384, 331] width 147 height 31
click at [394, 340] on input "28" at bounding box center [389, 336] width 10 height 10
radio input "true"
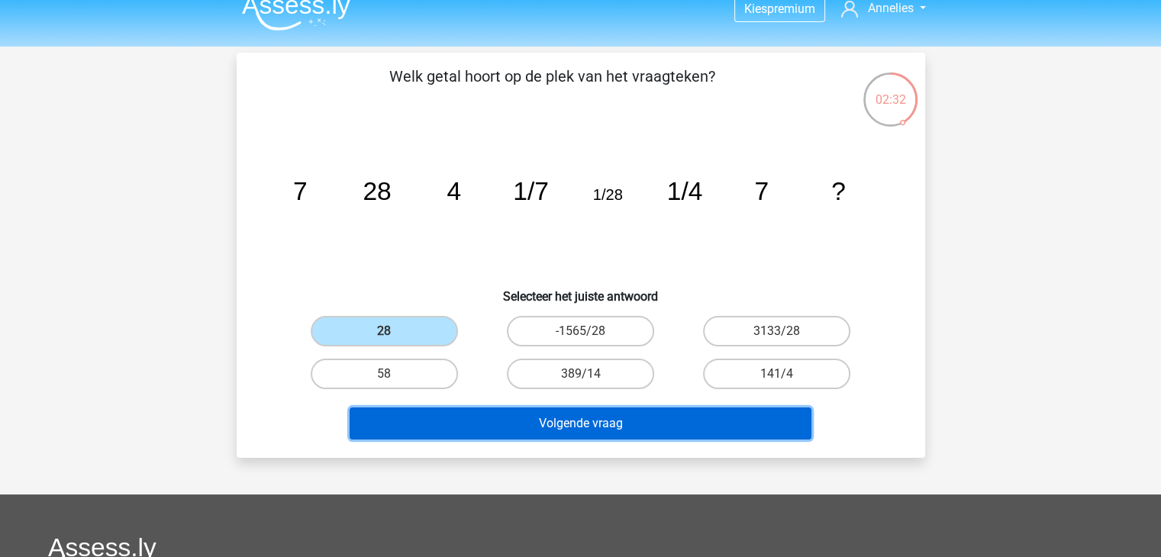
click at [608, 420] on button "Volgende vraag" at bounding box center [580, 423] width 462 height 32
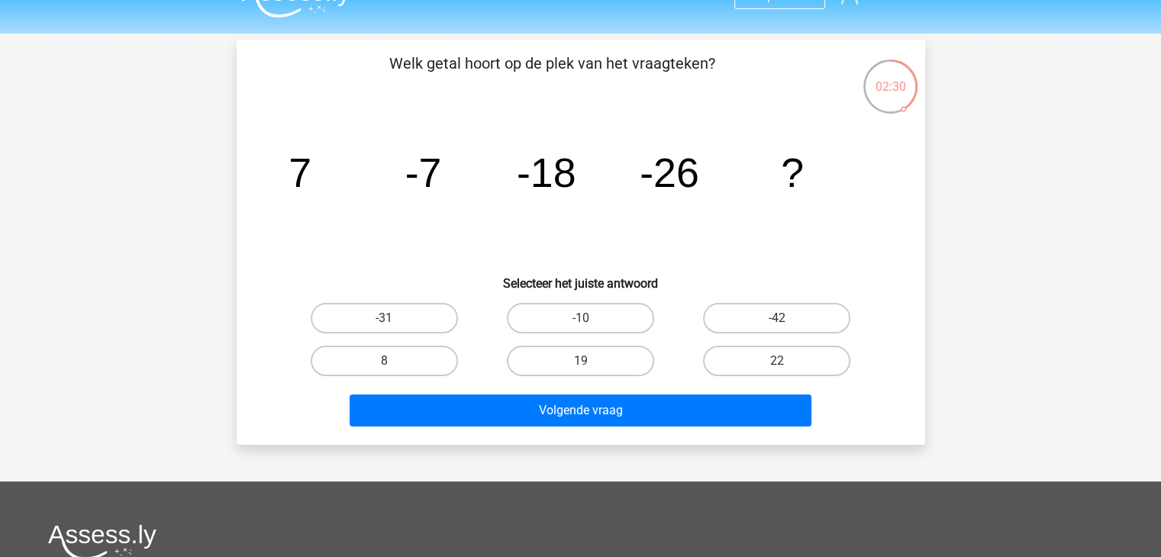
scroll to position [21, 0]
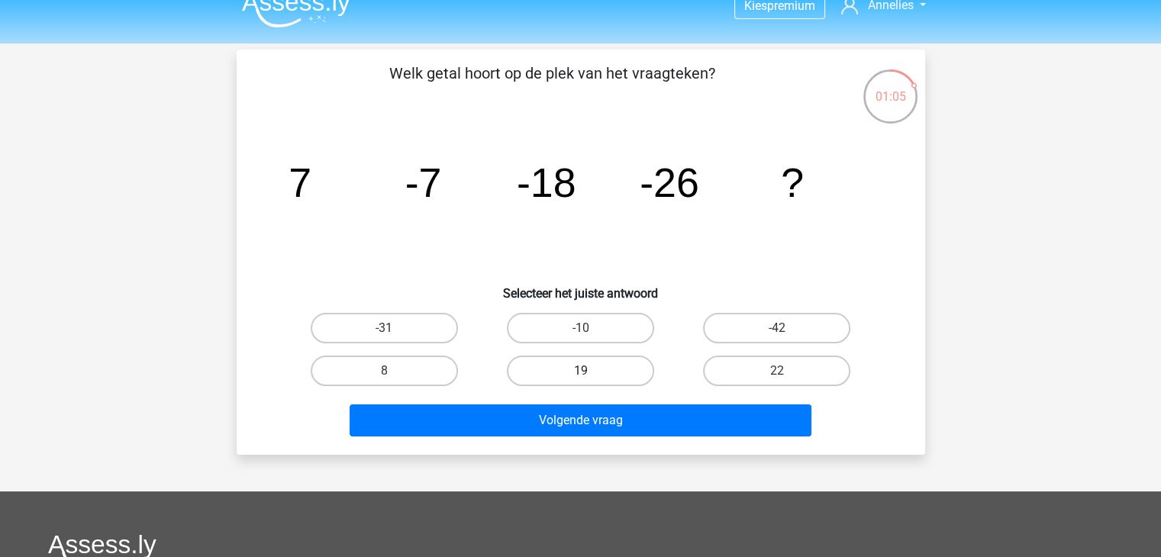
click at [562, 381] on label "19" at bounding box center [580, 371] width 147 height 31
click at [580, 381] on input "19" at bounding box center [585, 376] width 10 height 10
radio input "true"
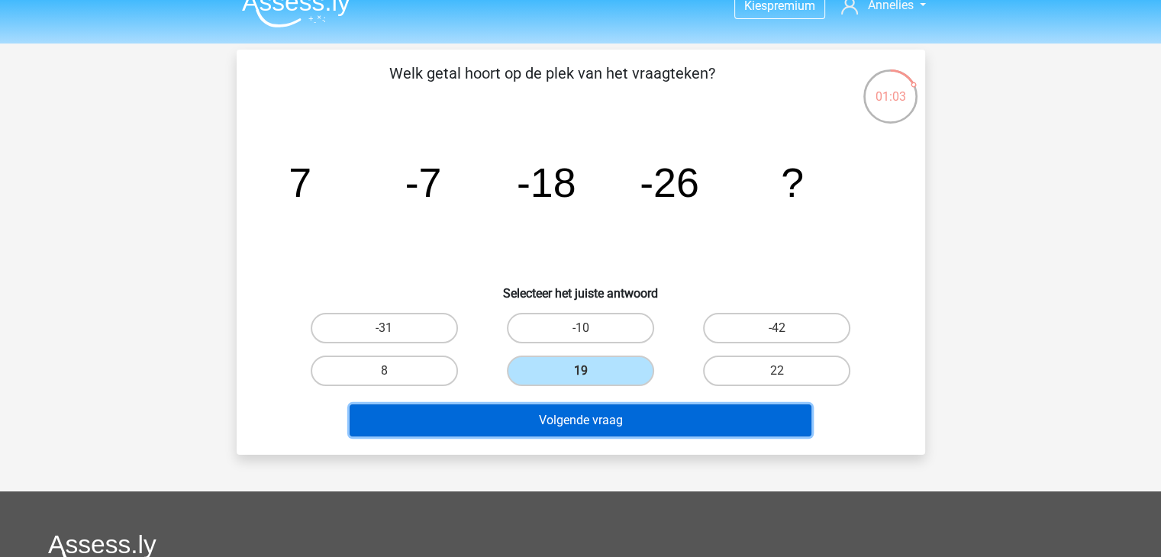
click at [587, 409] on button "Volgende vraag" at bounding box center [580, 420] width 462 height 32
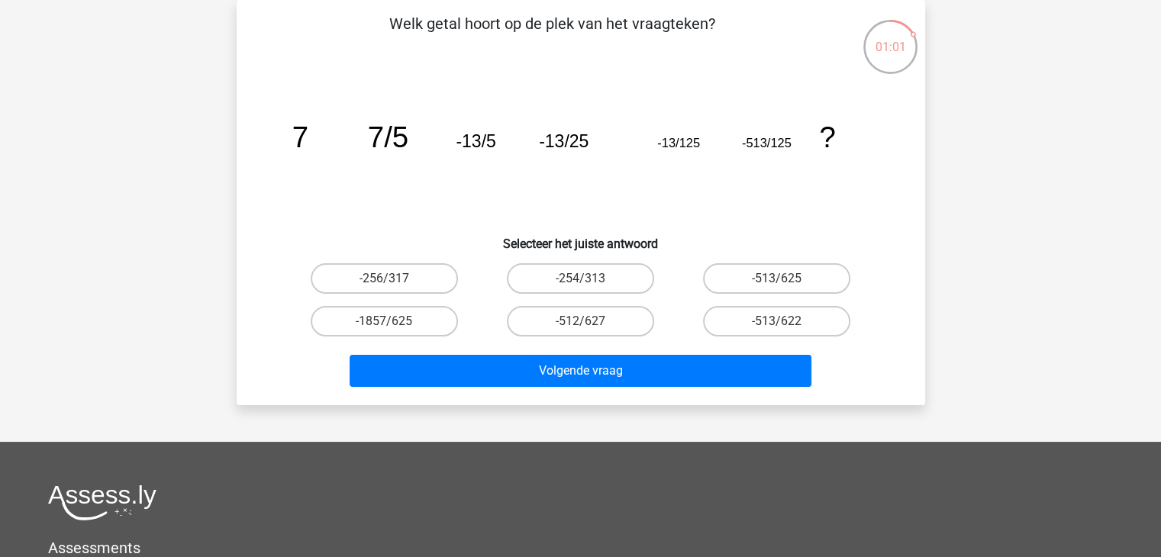
scroll to position [0, 0]
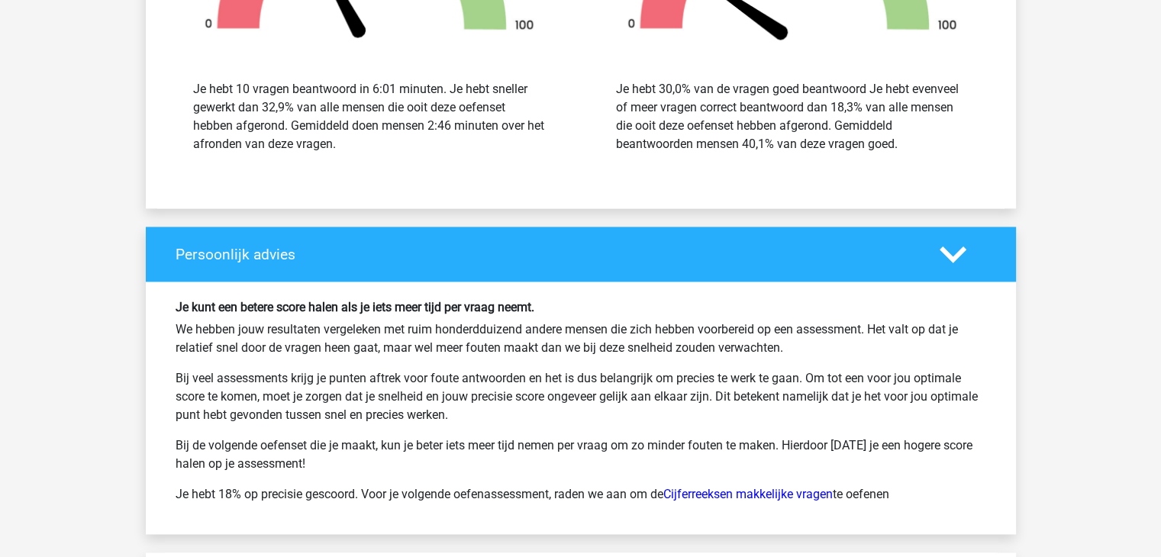
scroll to position [2072, 0]
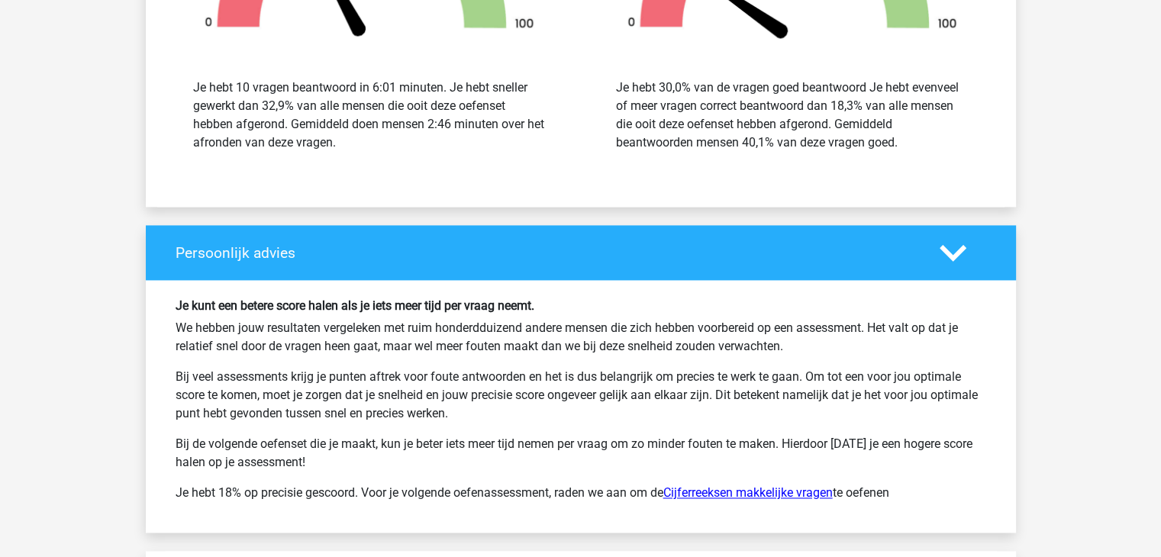
click at [824, 485] on link "Cijferreeksen makkelijke vragen" at bounding box center [747, 492] width 169 height 14
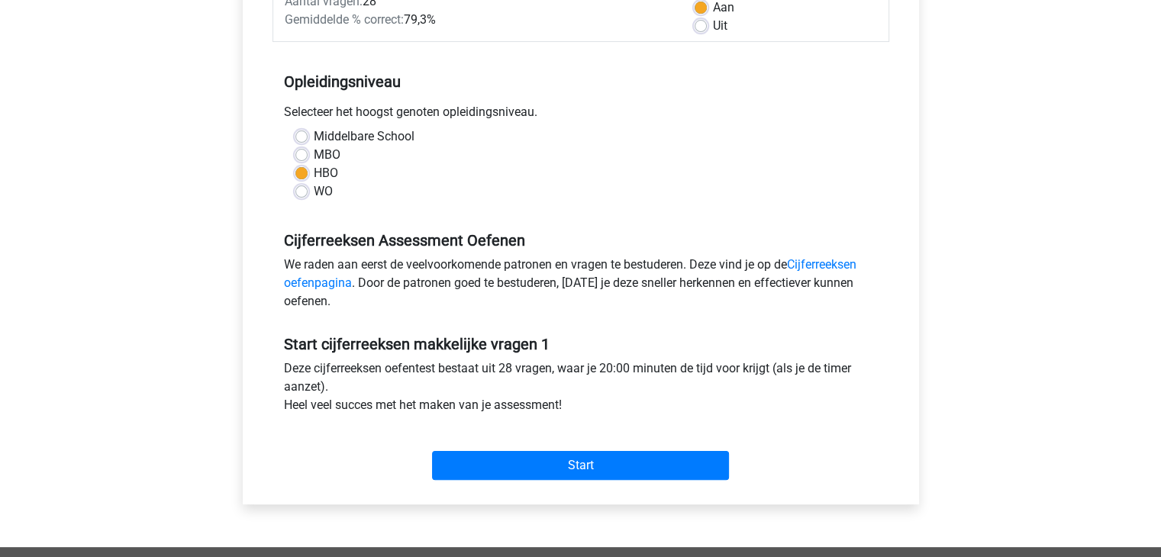
scroll to position [256, 0]
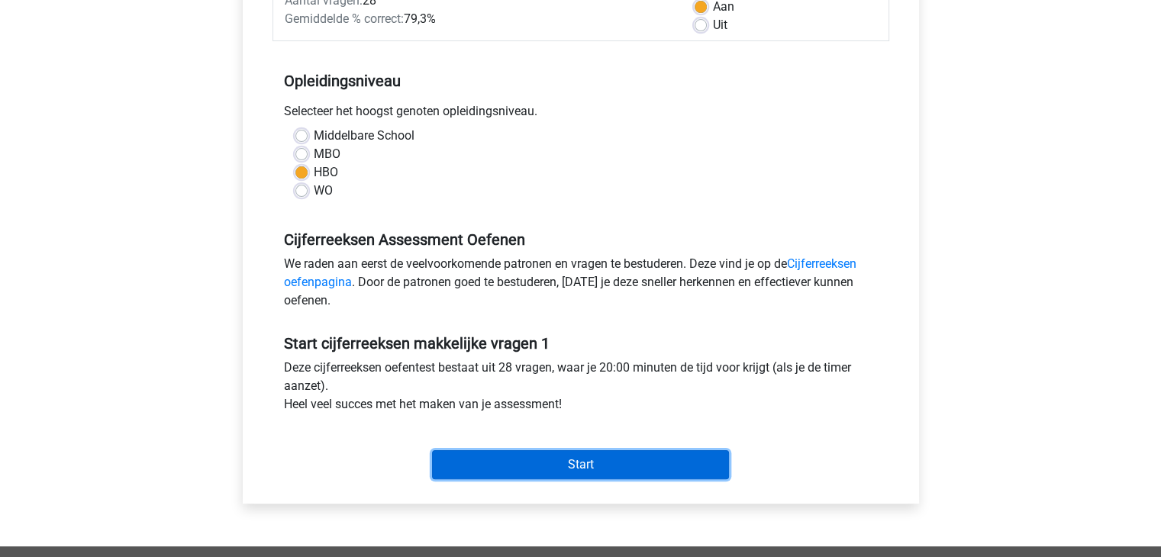
click at [571, 465] on input "Start" at bounding box center [580, 464] width 297 height 29
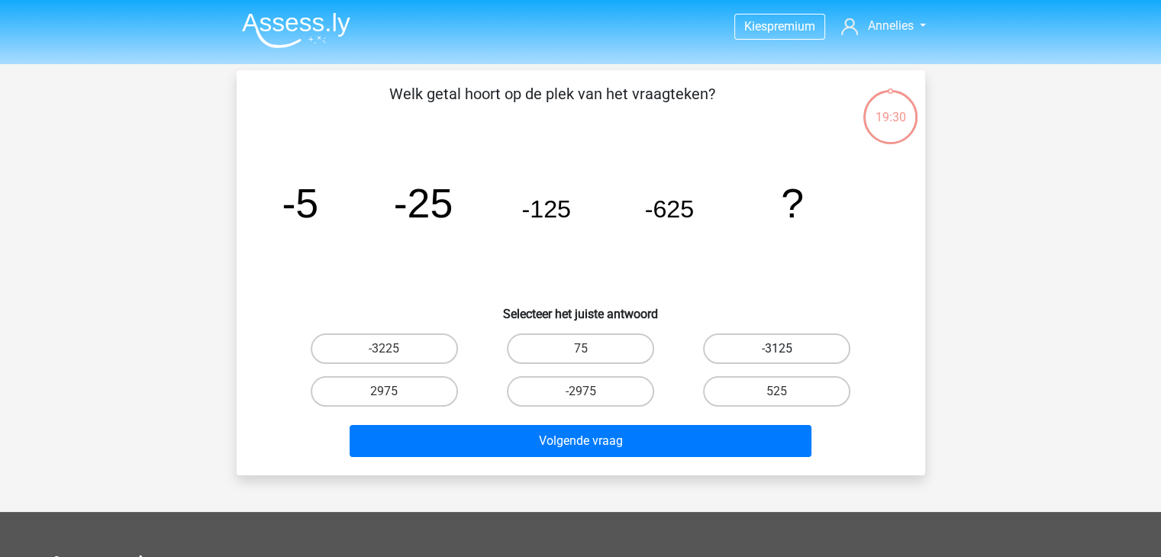
click at [772, 342] on label "-3125" at bounding box center [776, 348] width 147 height 31
click at [777, 349] on input "-3125" at bounding box center [782, 354] width 10 height 10
radio input "true"
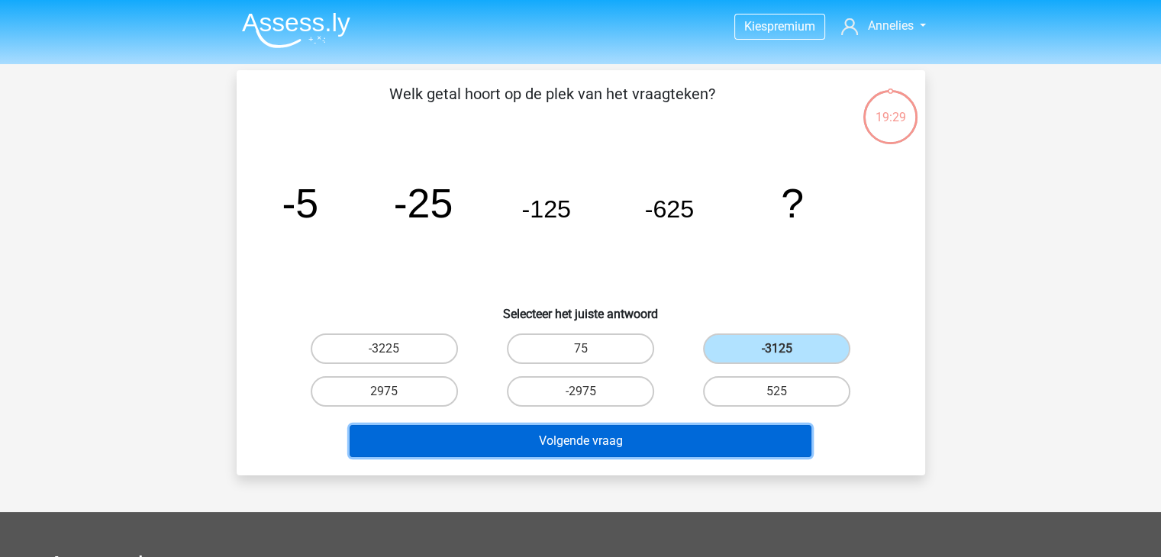
click at [677, 446] on button "Volgende vraag" at bounding box center [580, 441] width 462 height 32
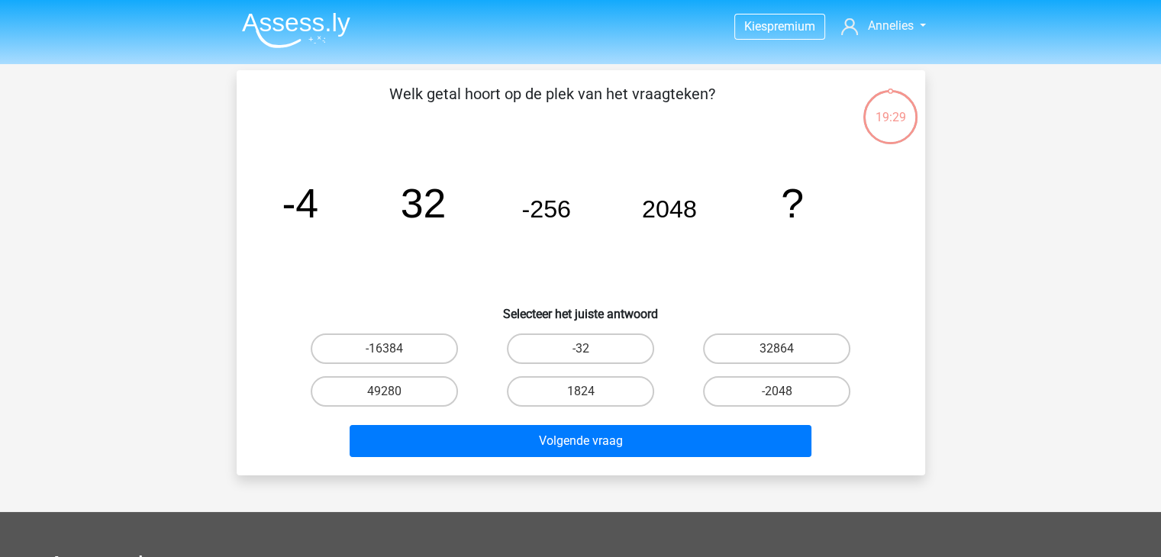
scroll to position [70, 0]
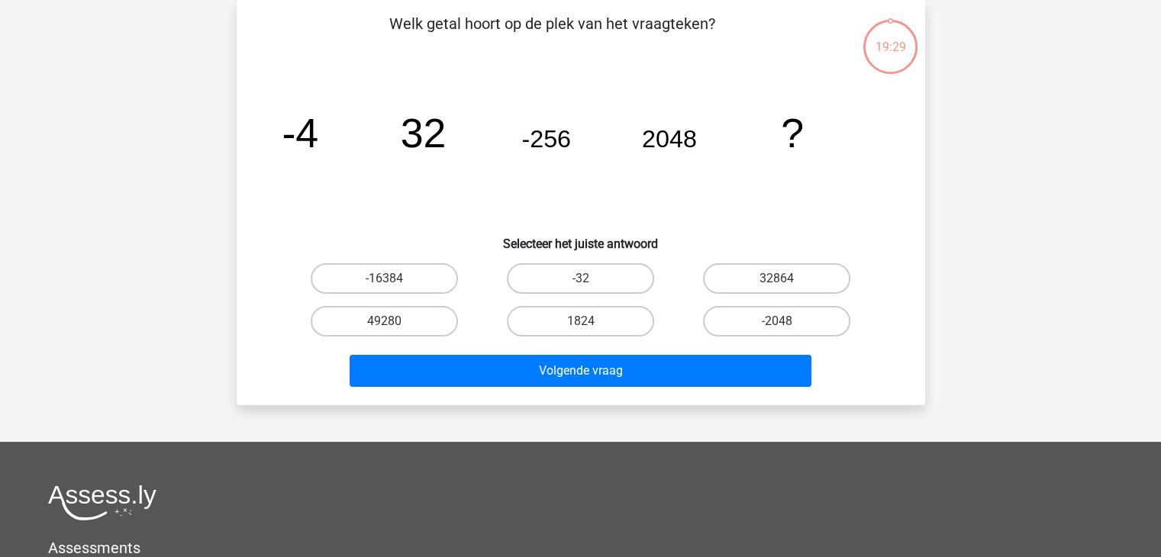
click at [565, 308] on label "1824" at bounding box center [580, 321] width 147 height 31
click at [580, 321] on input "1824" at bounding box center [585, 326] width 10 height 10
radio input "true"
click at [543, 201] on icon "image/svg+xml -4 32 -256 2048 ?" at bounding box center [580, 147] width 615 height 154
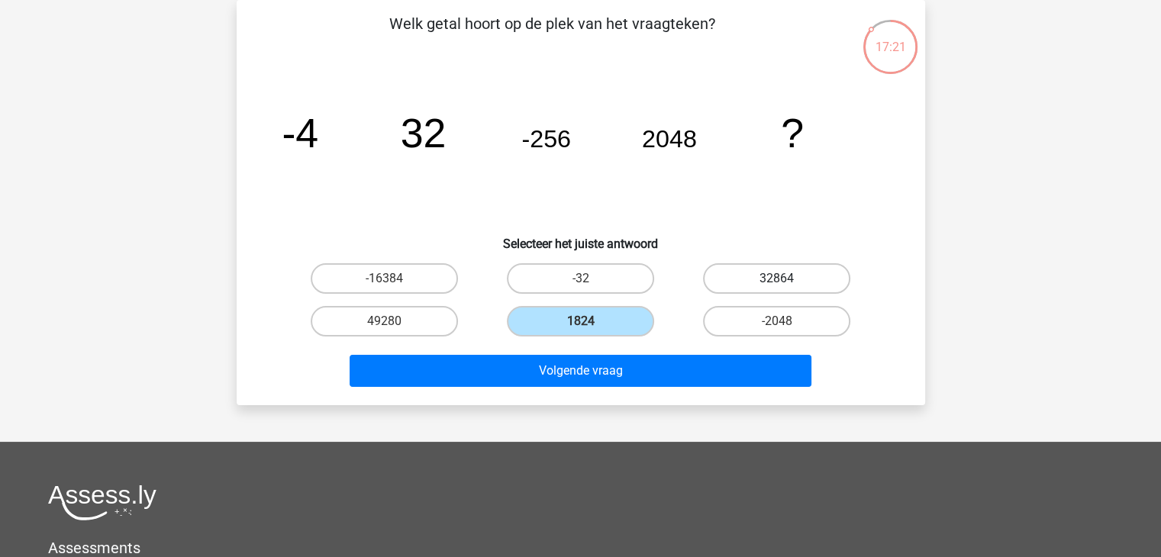
click at [752, 275] on label "32864" at bounding box center [776, 278] width 147 height 31
click at [777, 278] on input "32864" at bounding box center [782, 283] width 10 height 10
radio input "true"
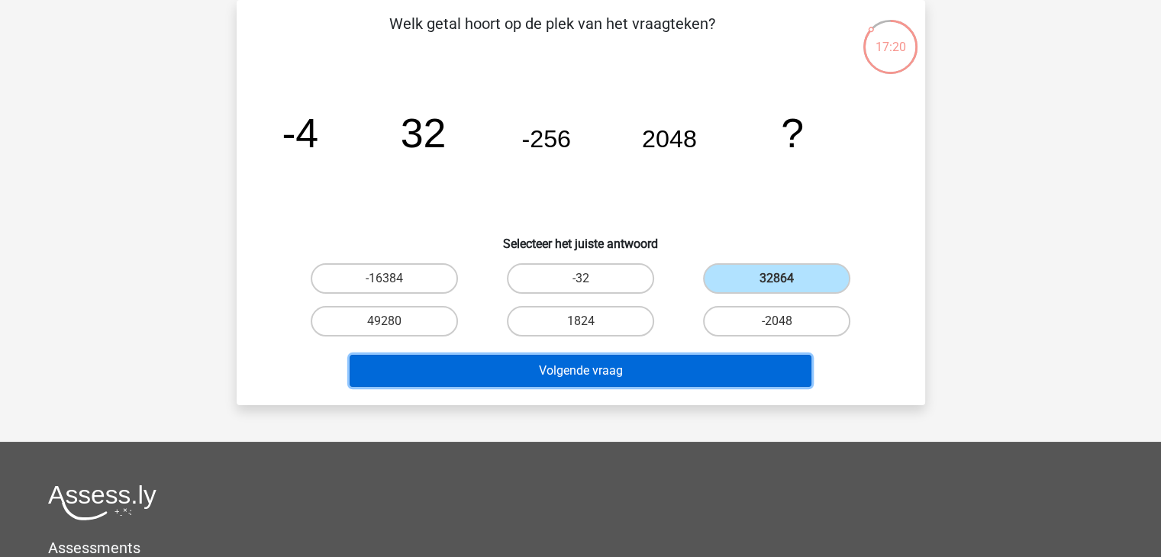
click at [674, 372] on button "Volgende vraag" at bounding box center [580, 371] width 462 height 32
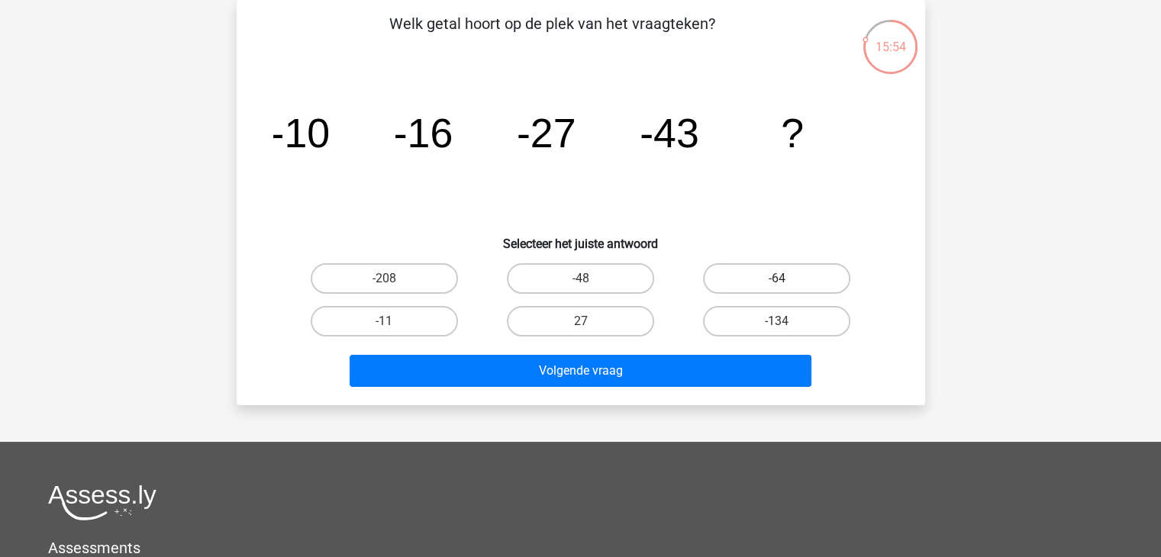
click at [755, 288] on label "-64" at bounding box center [776, 278] width 147 height 31
click at [777, 288] on input "-64" at bounding box center [782, 283] width 10 height 10
radio input "true"
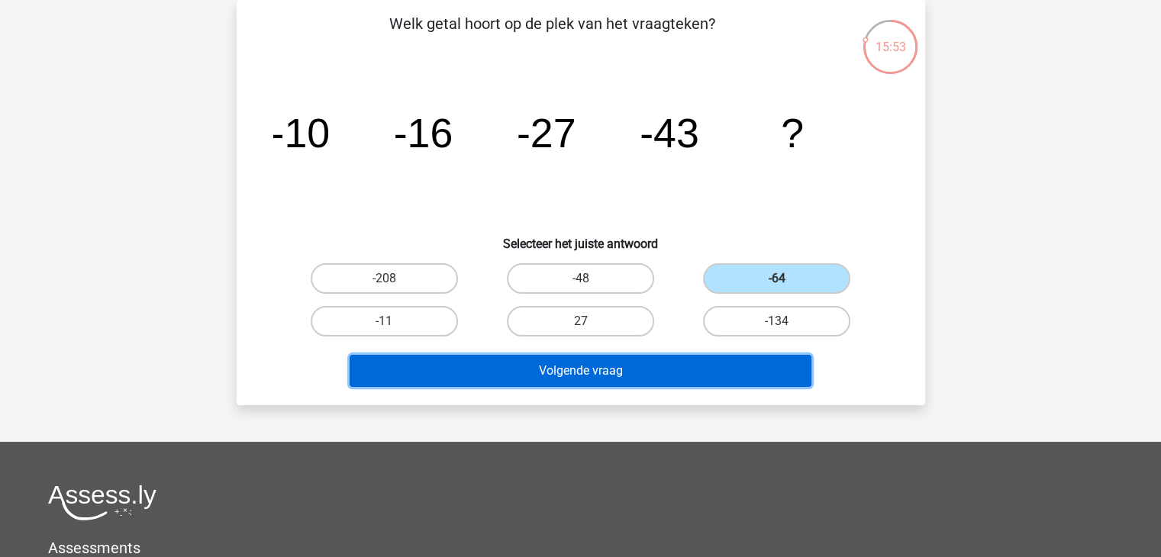
click at [674, 372] on button "Volgende vraag" at bounding box center [580, 371] width 462 height 32
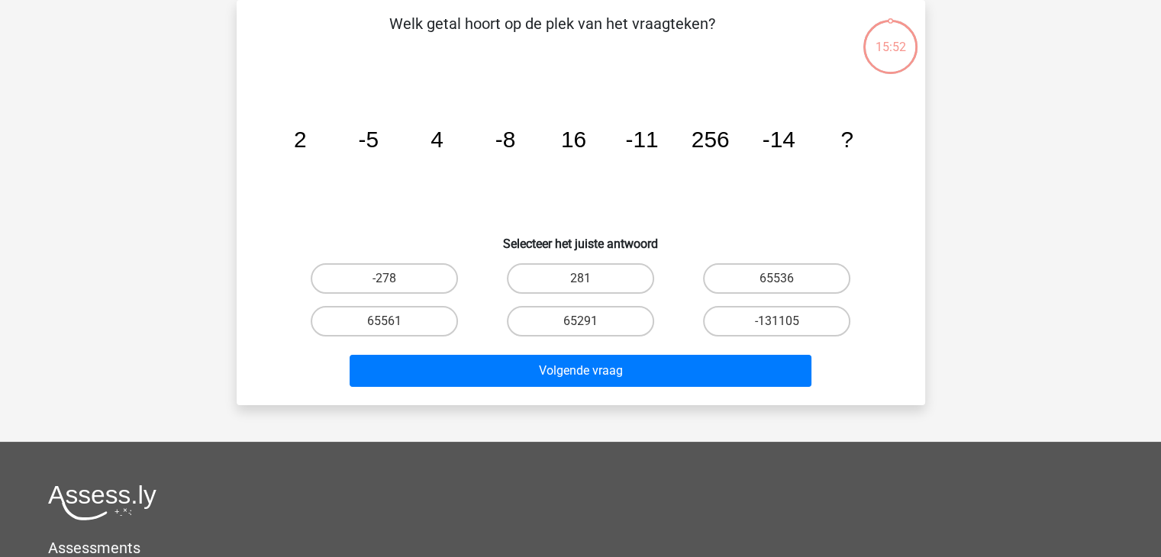
scroll to position [0, 0]
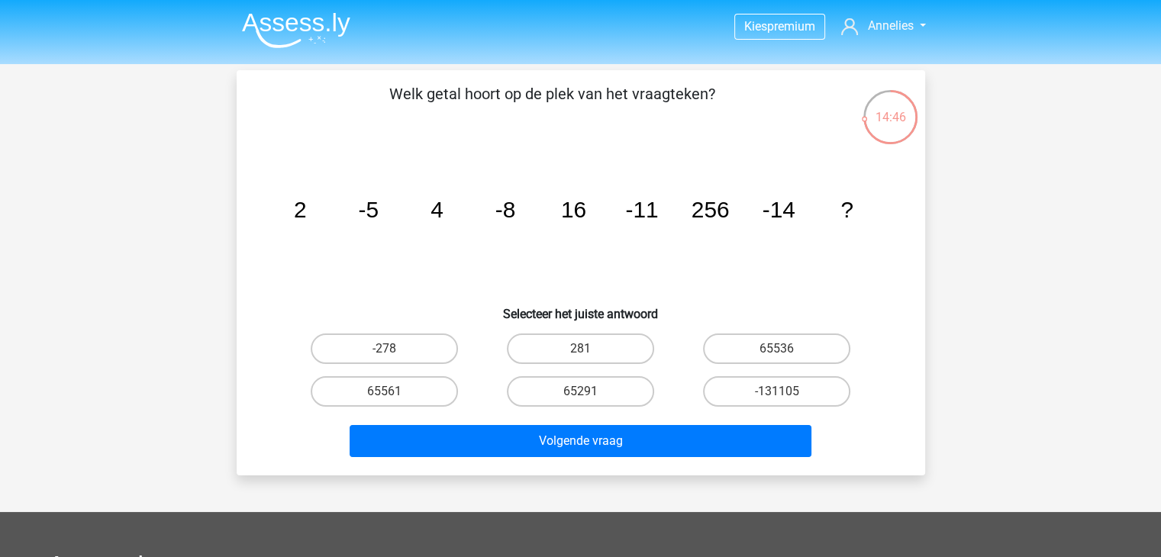
click at [728, 206] on tspan "256" at bounding box center [710, 209] width 38 height 25
click at [583, 331] on div "281" at bounding box center [580, 348] width 196 height 43
click at [582, 338] on label "281" at bounding box center [580, 348] width 147 height 31
click at [582, 349] on input "281" at bounding box center [585, 354] width 10 height 10
radio input "true"
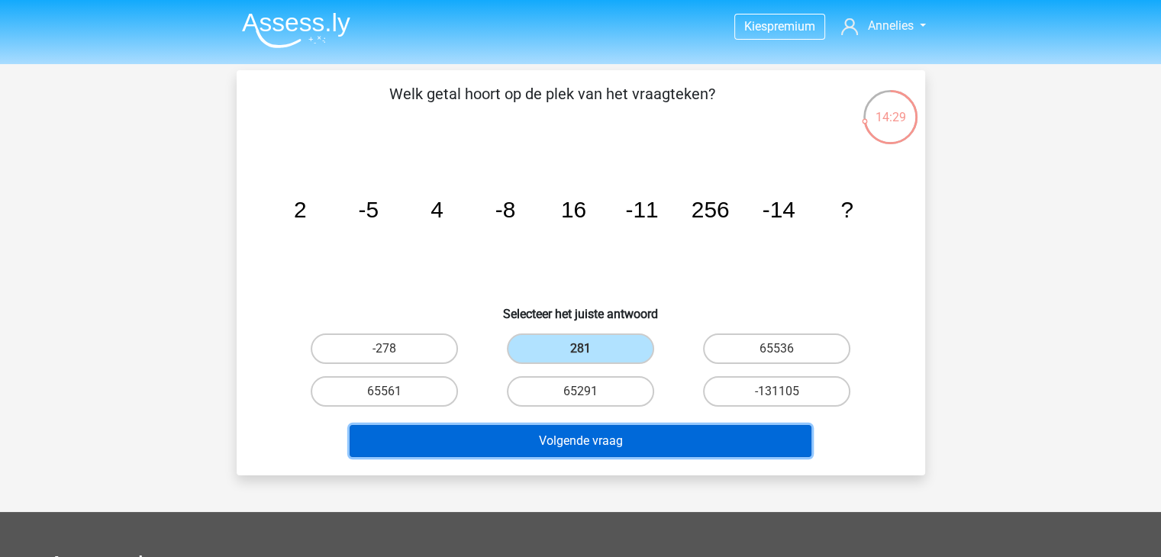
click at [547, 433] on button "Volgende vraag" at bounding box center [580, 441] width 462 height 32
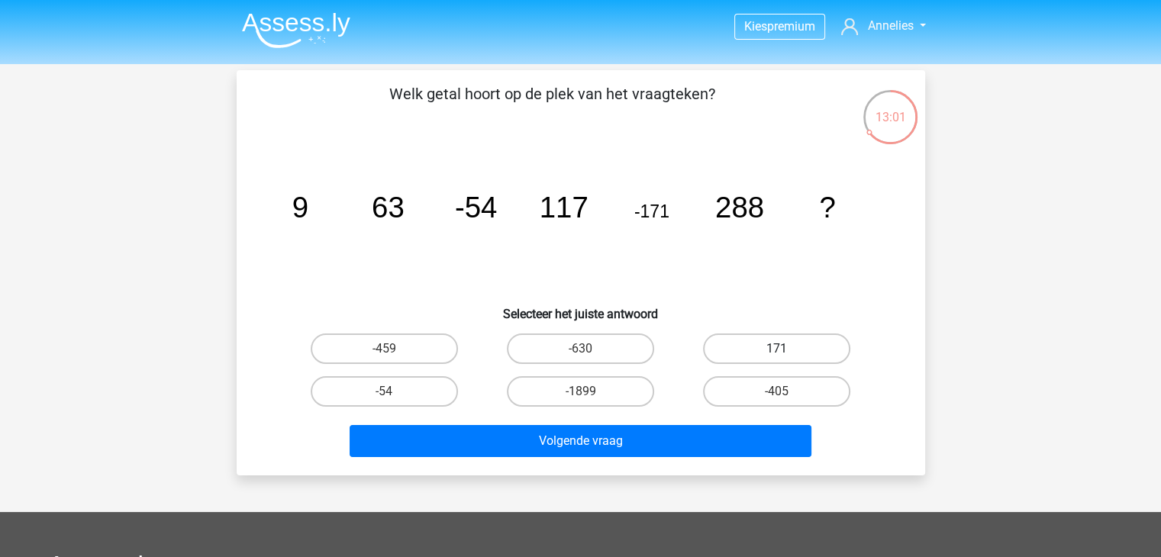
click at [754, 347] on label "171" at bounding box center [776, 348] width 147 height 31
click at [777, 349] on input "171" at bounding box center [782, 354] width 10 height 10
radio input "true"
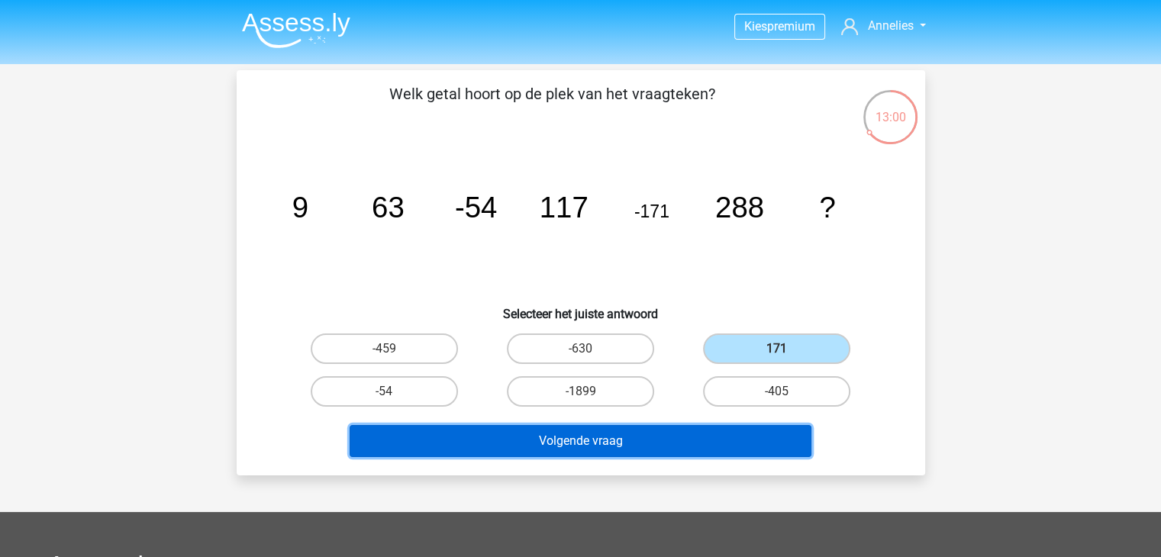
click at [653, 431] on button "Volgende vraag" at bounding box center [580, 441] width 462 height 32
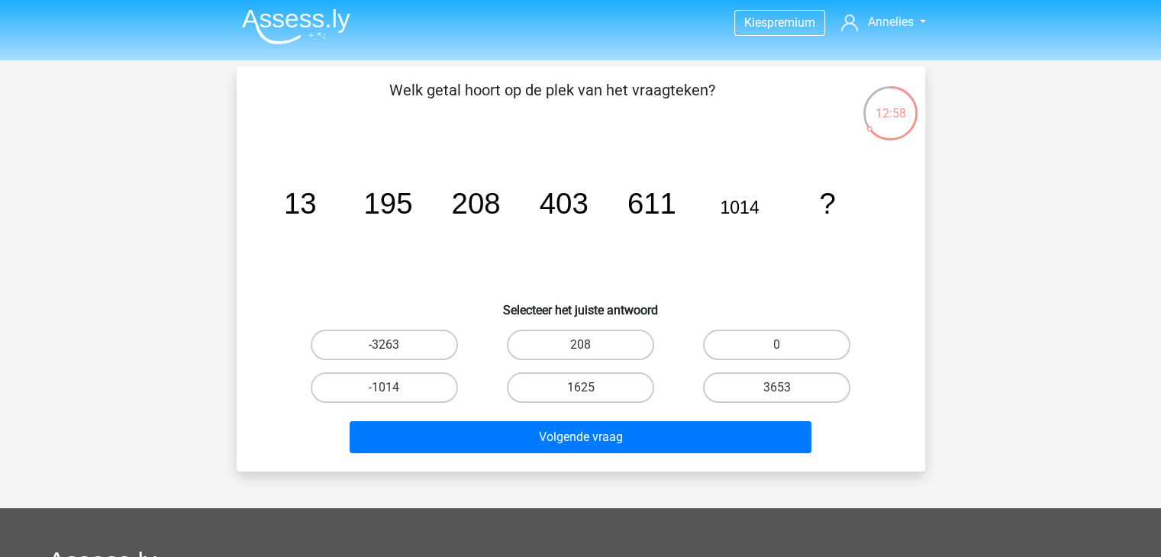
scroll to position [3, 0]
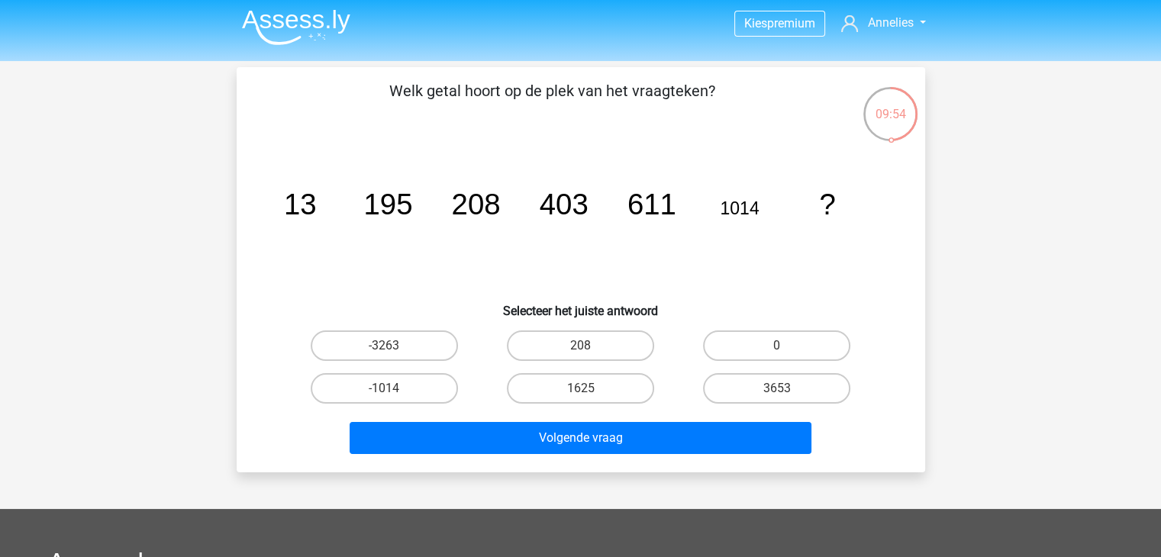
click at [588, 352] on input "208" at bounding box center [585, 351] width 10 height 10
radio input "true"
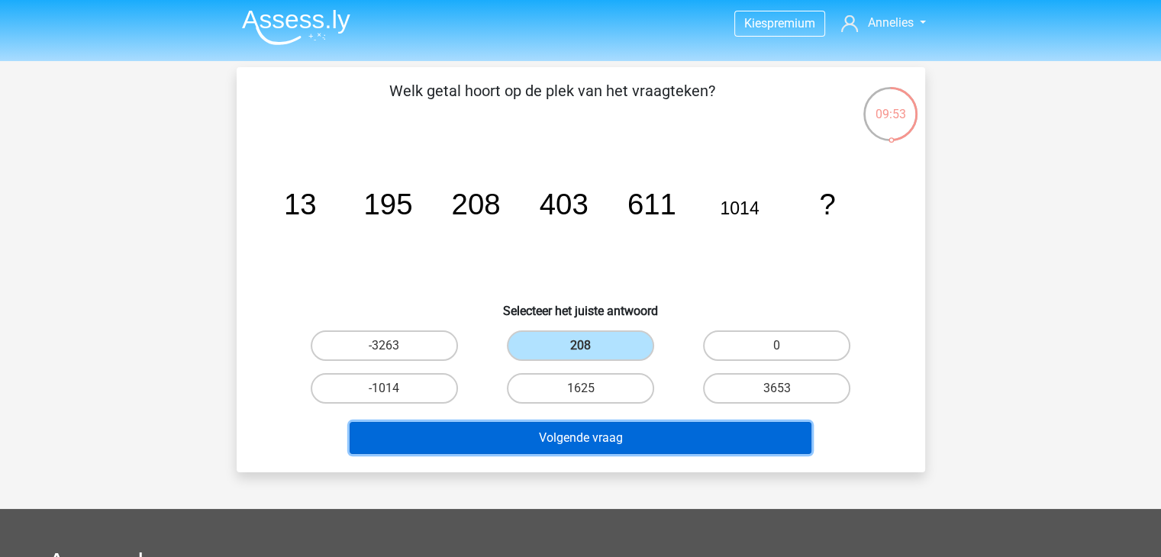
click at [592, 439] on button "Volgende vraag" at bounding box center [580, 438] width 462 height 32
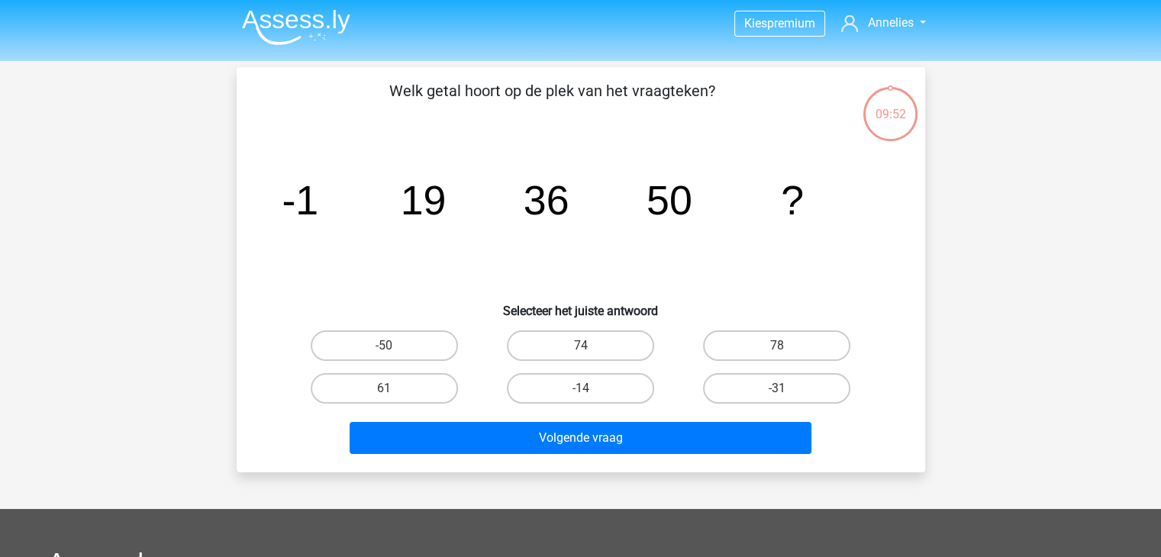
scroll to position [70, 0]
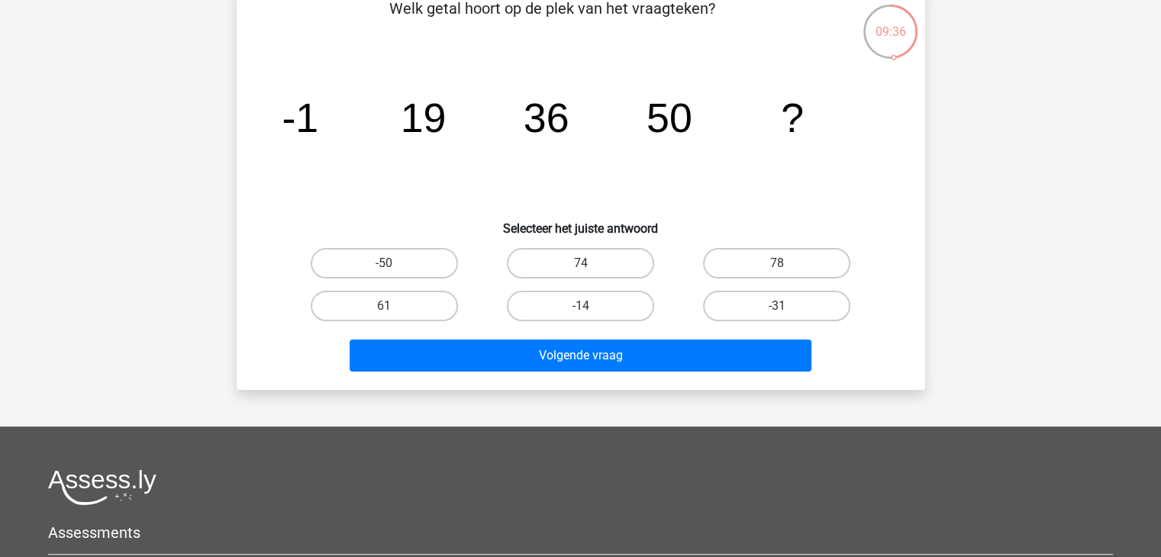
scroll to position [137, 0]
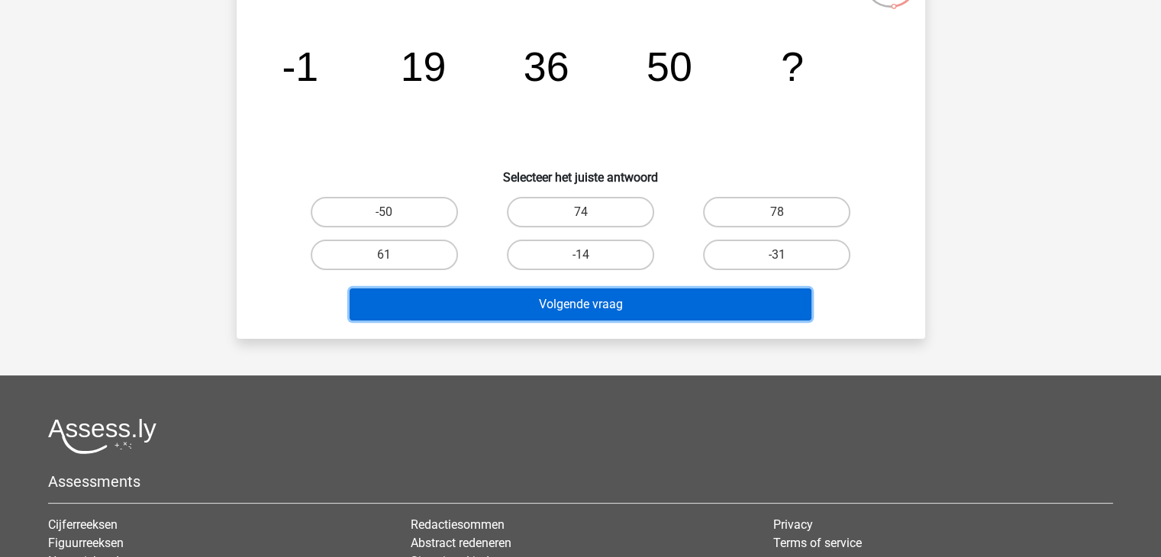
click at [702, 317] on button "Volgende vraag" at bounding box center [580, 304] width 462 height 32
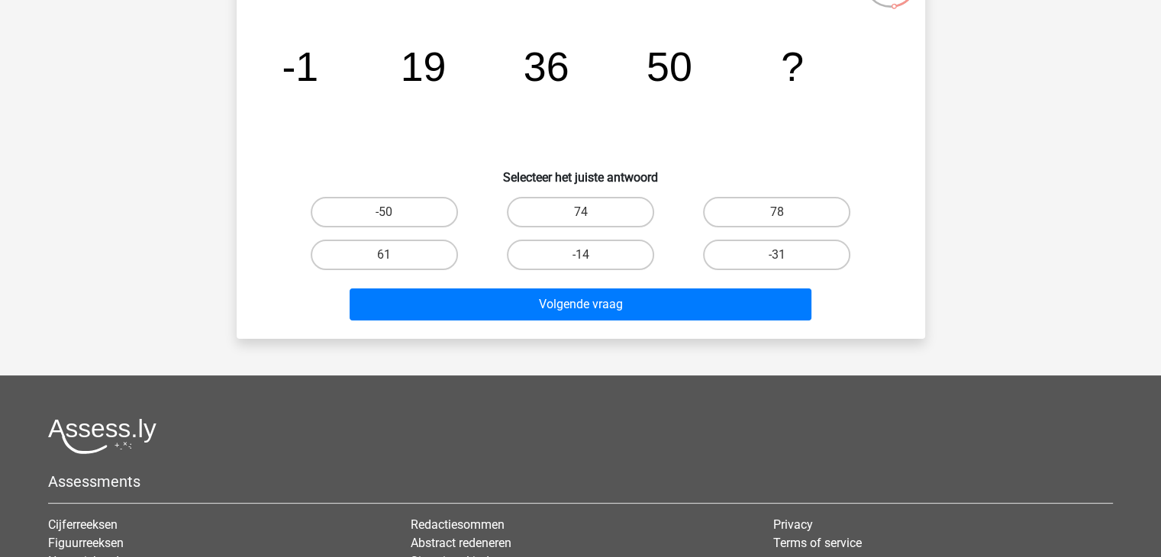
click at [726, 134] on icon "image/svg+xml -1 19 36 50 ?" at bounding box center [580, 81] width 615 height 154
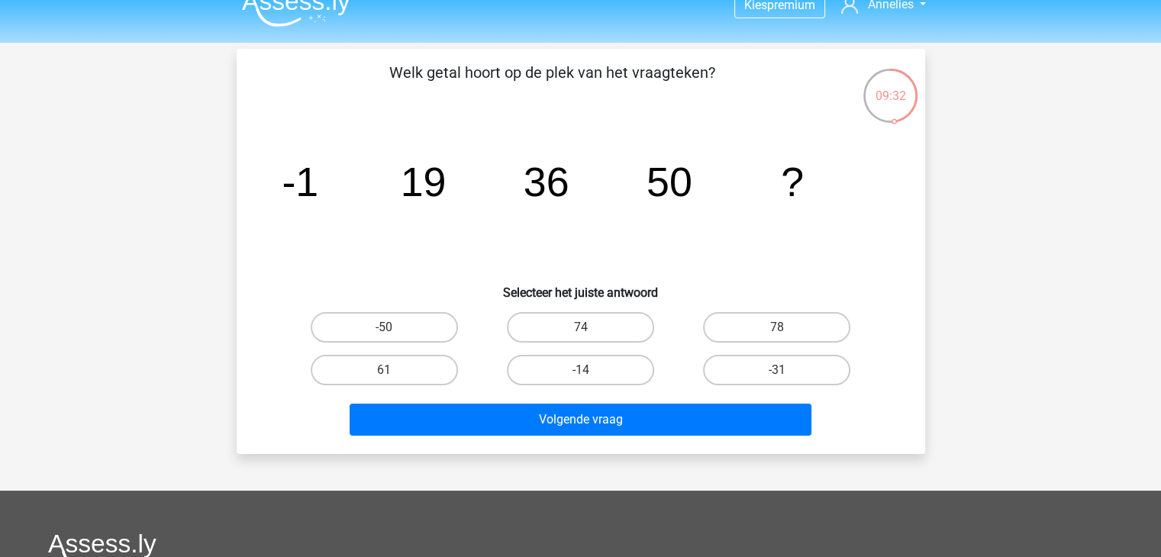
scroll to position [21, 0]
click at [591, 371] on label "-14" at bounding box center [580, 370] width 147 height 31
click at [590, 371] on input "-14" at bounding box center [585, 375] width 10 height 10
radio input "true"
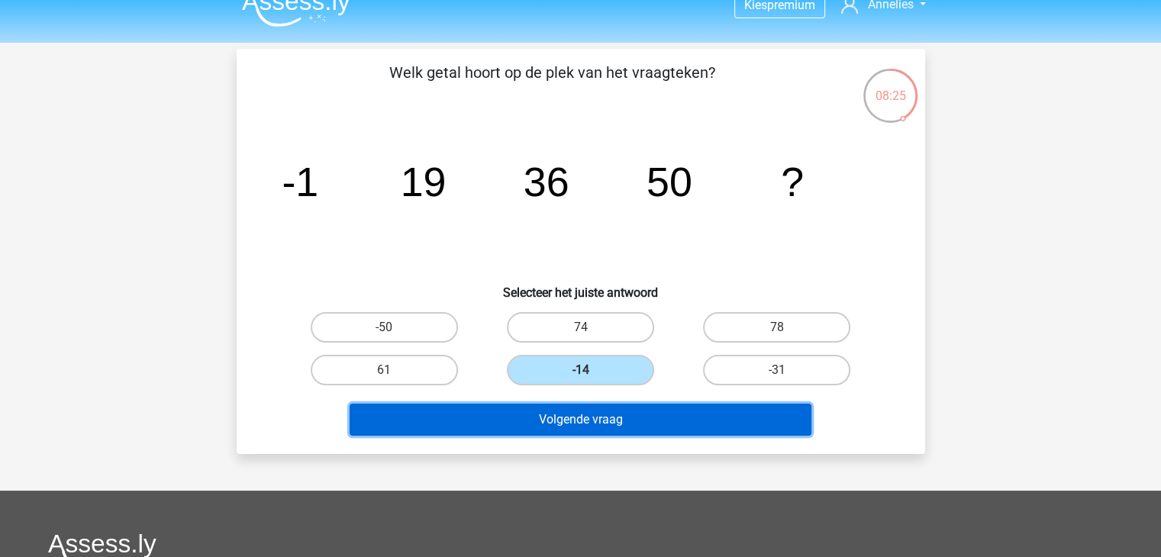
click at [577, 415] on button "Volgende vraag" at bounding box center [580, 420] width 462 height 32
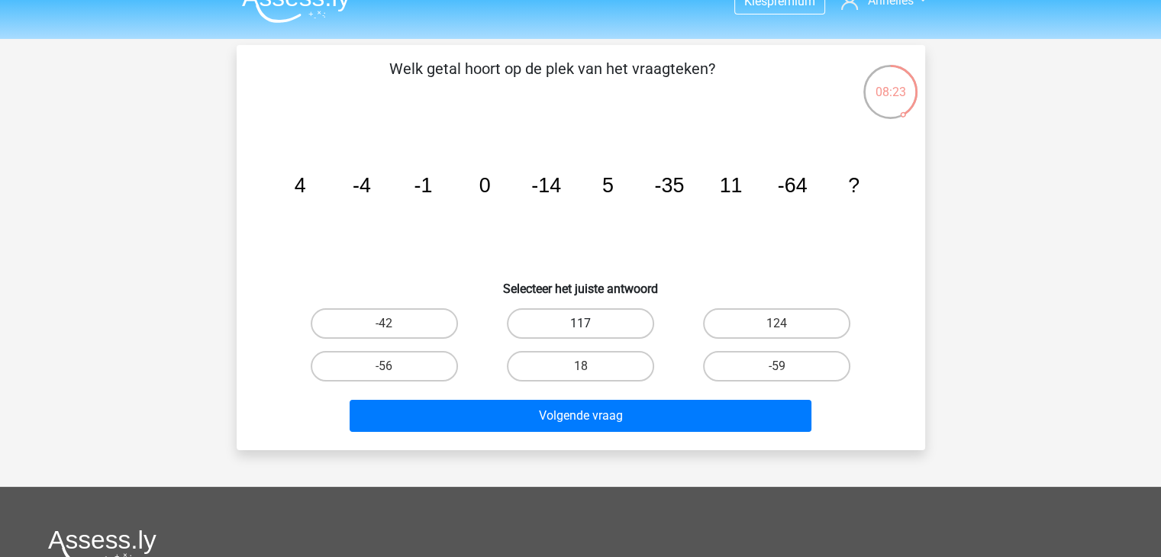
scroll to position [14, 0]
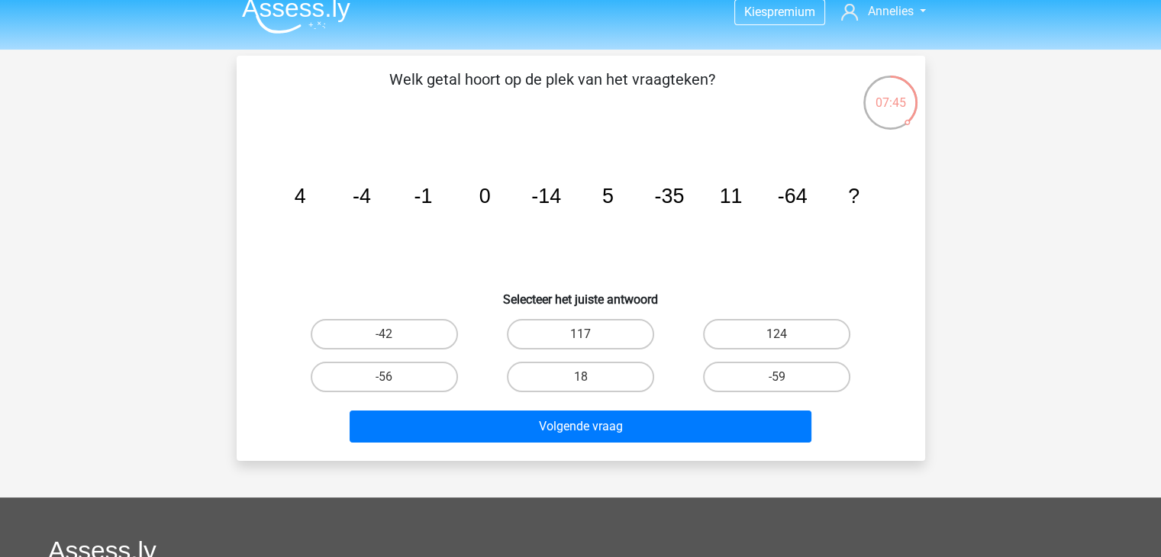
click at [450, 262] on icon "image/svg+xml 4 -4 -1 0 -14 5 -35 11 -64 ?" at bounding box center [580, 203] width 615 height 154
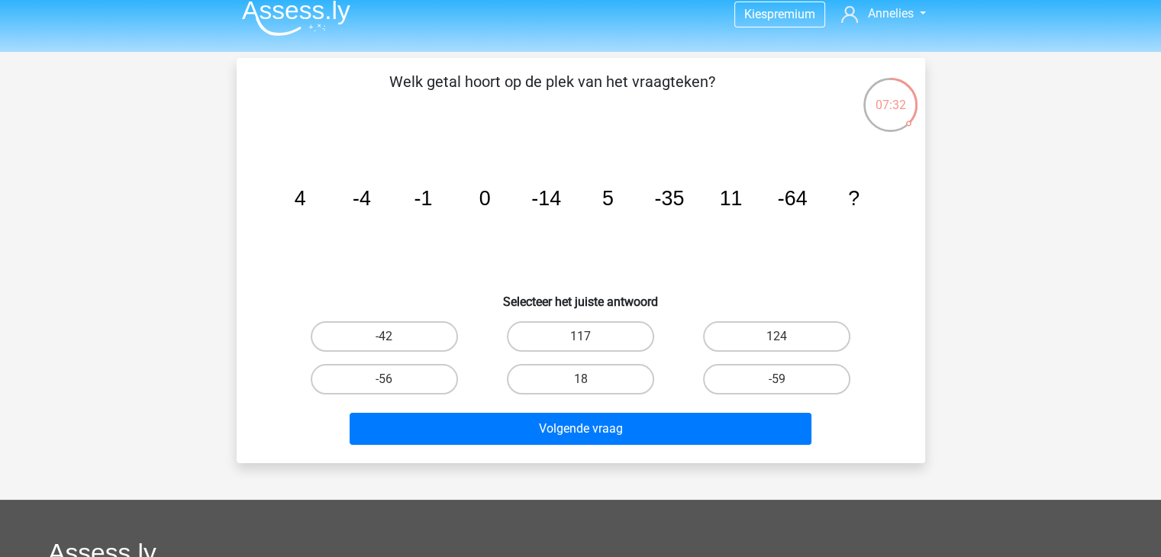
scroll to position [5, 0]
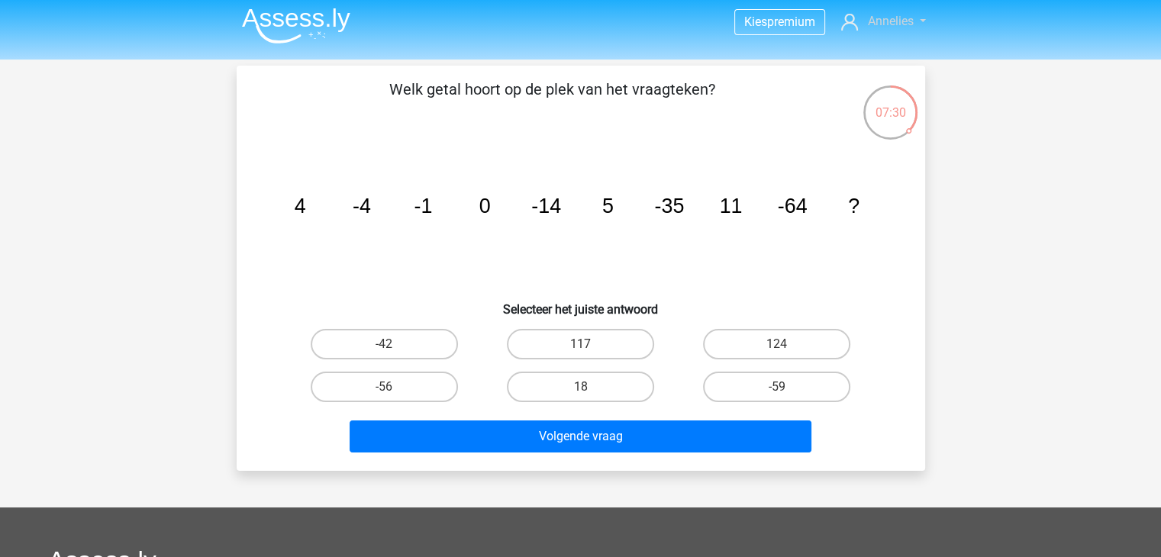
click at [879, 28] on link "Annelies" at bounding box center [883, 21] width 96 height 18
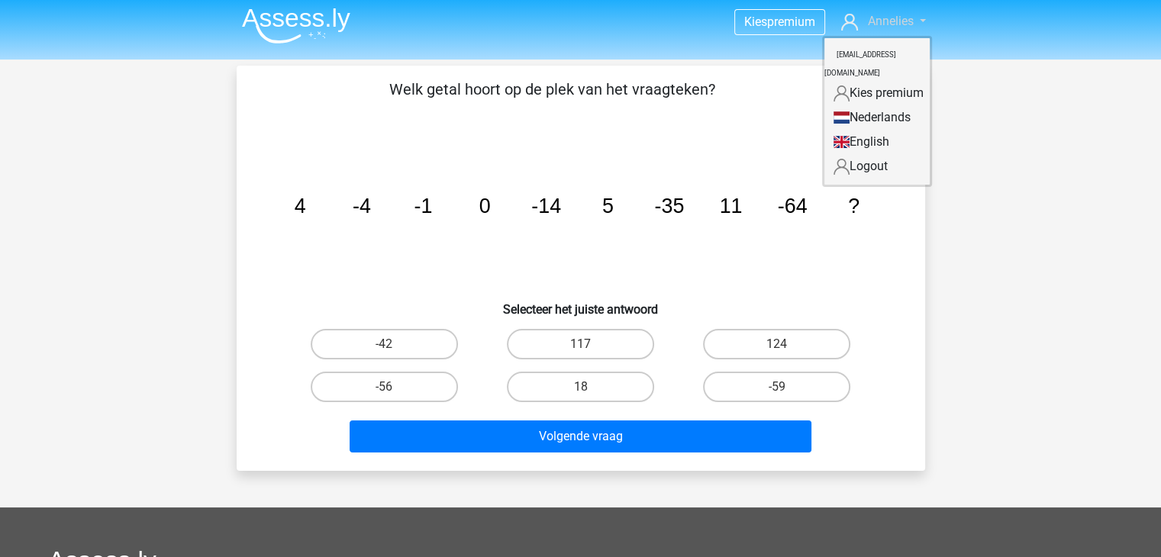
click at [879, 28] on link "Annelies" at bounding box center [883, 21] width 96 height 18
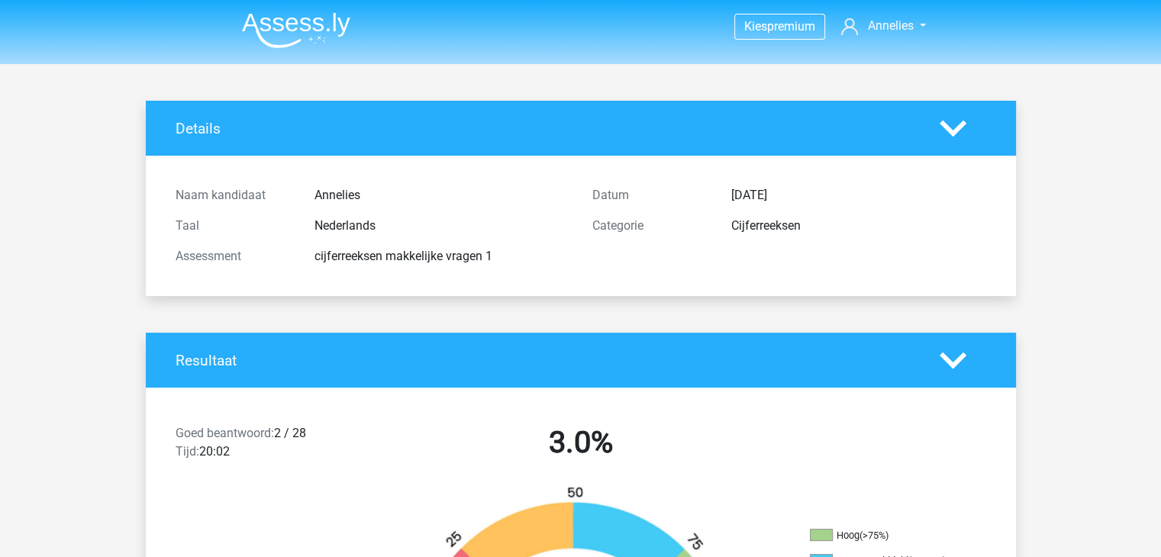
click at [826, 18] on nav "Kies premium Annelies [EMAIL_ADDRESS][DOMAIN_NAME]" at bounding box center [581, 27] width 702 height 50
